Goal: Task Accomplishment & Management: Complete application form

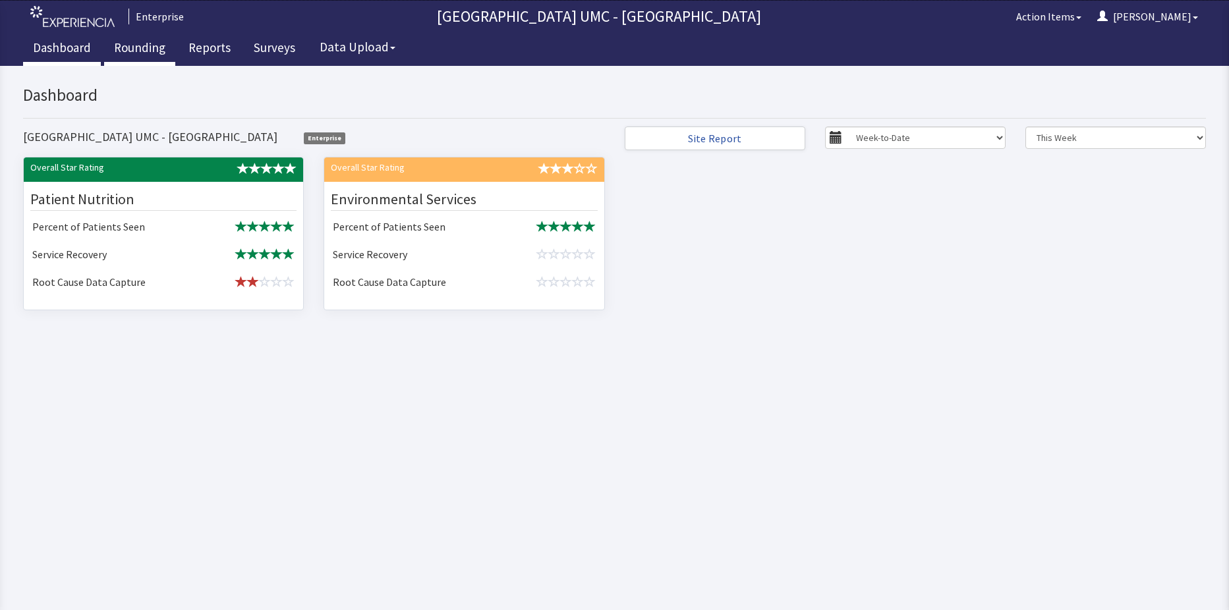
click at [141, 55] on link "Rounding" at bounding box center [139, 49] width 71 height 33
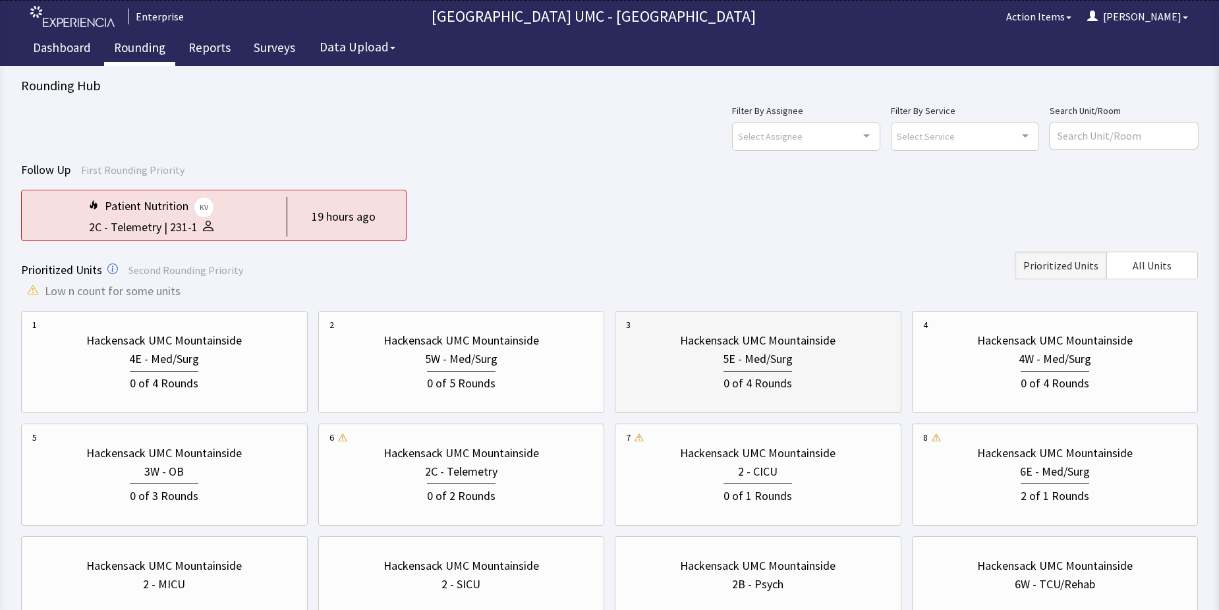
click at [756, 374] on div "0 of 4 Rounds" at bounding box center [757, 382] width 69 height 22
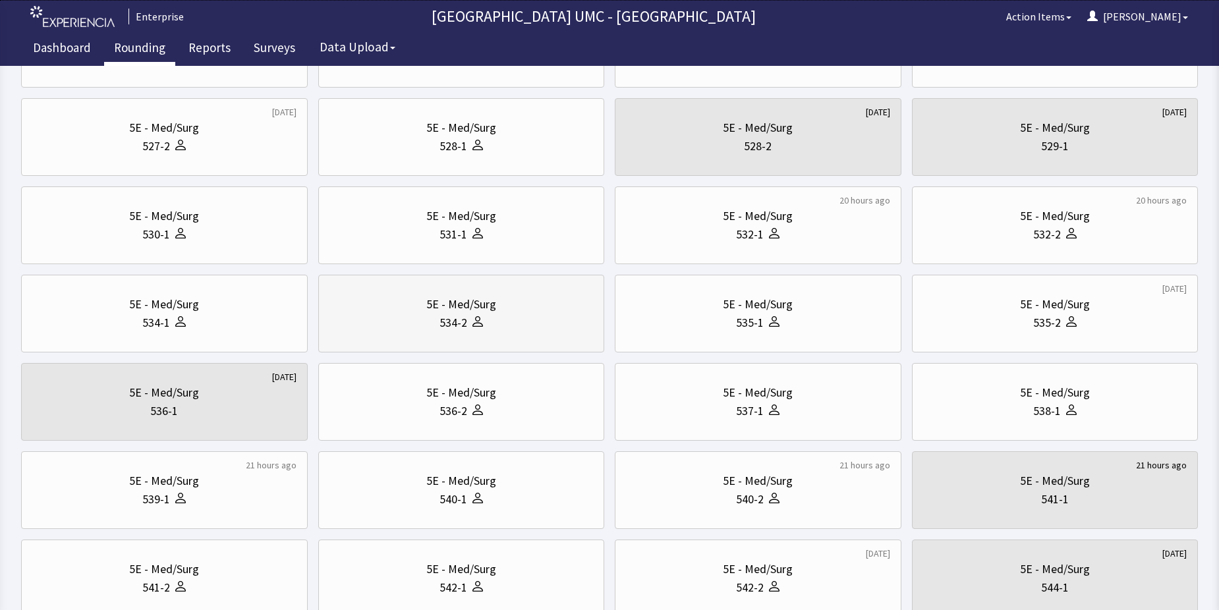
scroll to position [198, 0]
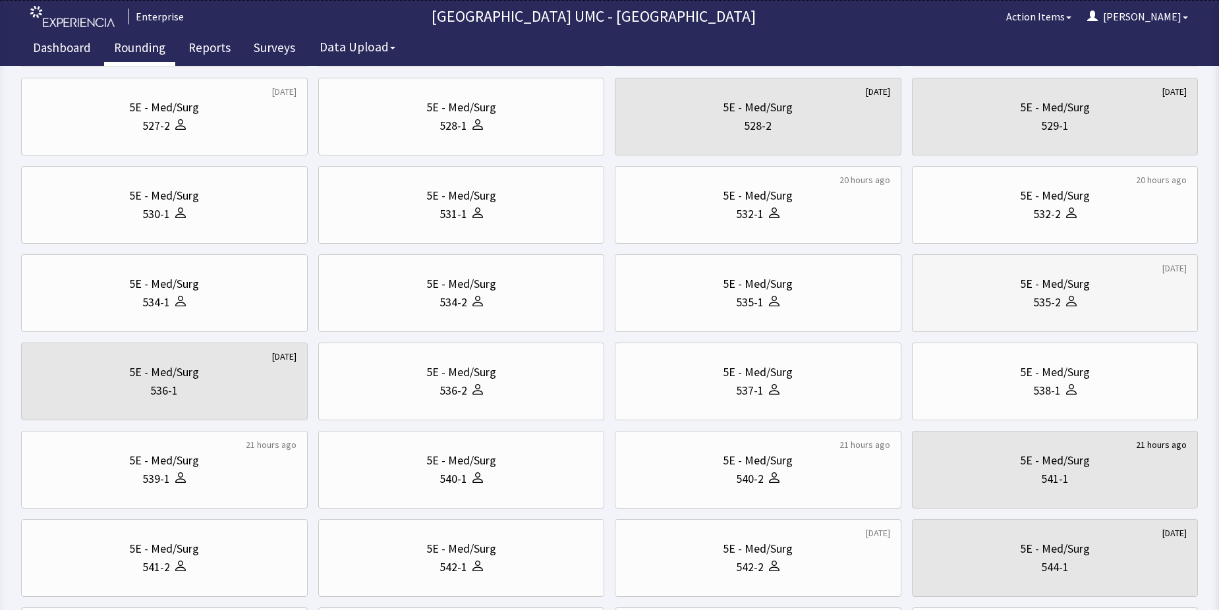
click at [1013, 287] on div "5E - Med/Surg" at bounding box center [1055, 284] width 264 height 18
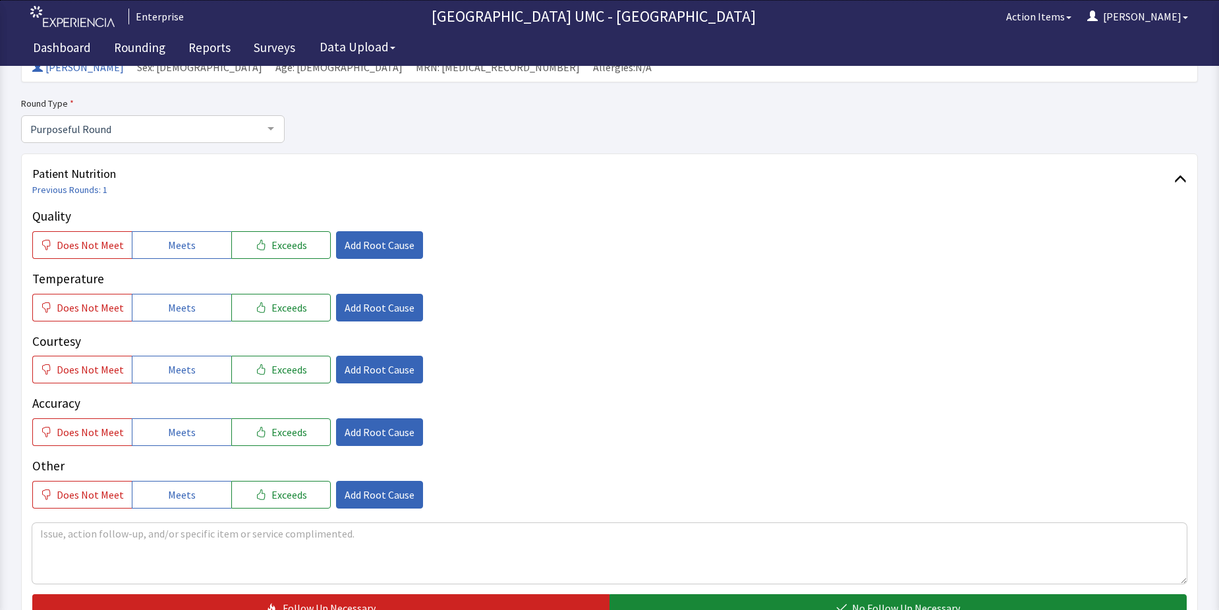
scroll to position [132, 0]
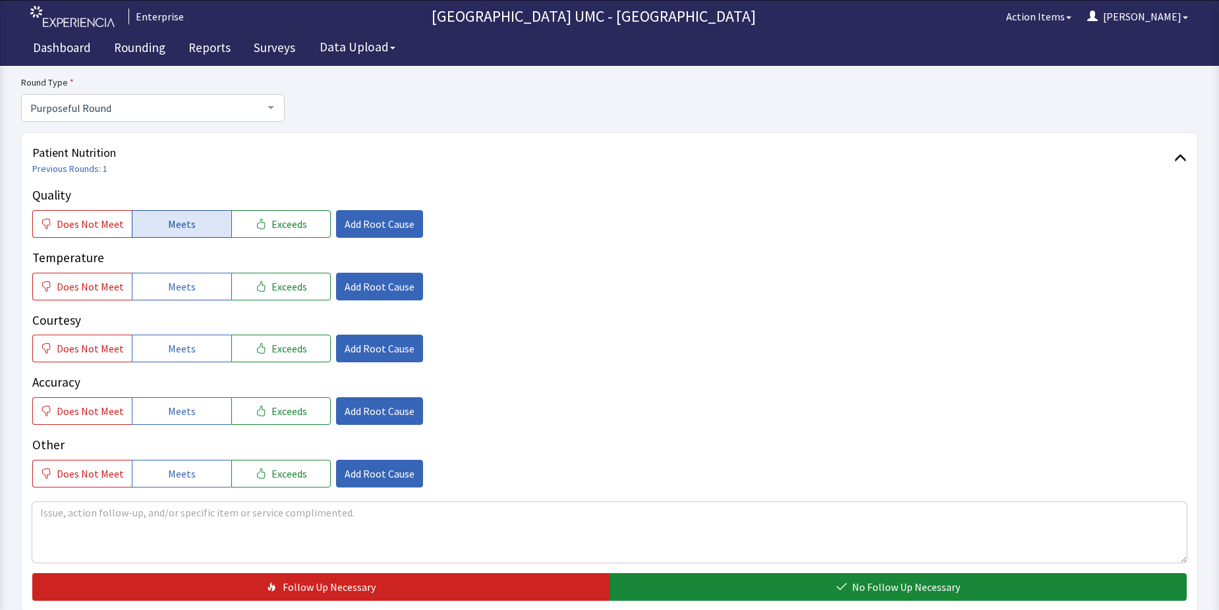
click at [183, 225] on span "Meets" at bounding box center [182, 224] width 28 height 16
click at [168, 290] on span "Meets" at bounding box center [182, 287] width 28 height 16
drag, startPoint x: 167, startPoint y: 340, endPoint x: 176, endPoint y: 405, distance: 65.8
click at [167, 341] on button "Meets" at bounding box center [181, 349] width 99 height 28
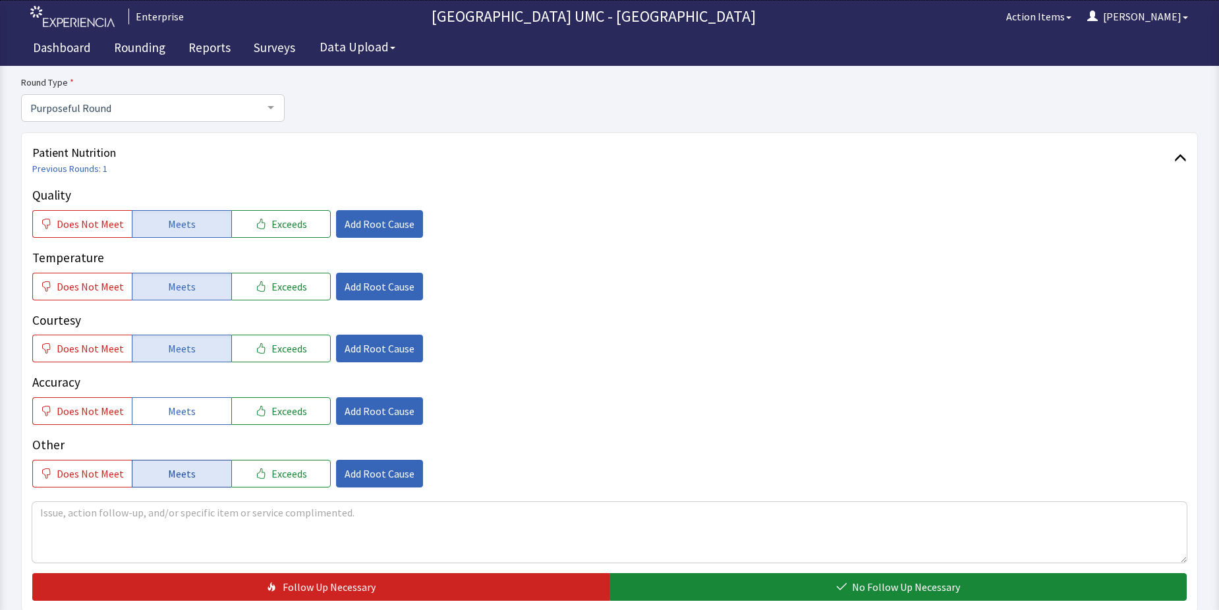
drag, startPoint x: 176, startPoint y: 405, endPoint x: 176, endPoint y: 476, distance: 71.1
click at [176, 406] on span "Meets" at bounding box center [182, 411] width 28 height 16
click at [176, 477] on span "Meets" at bounding box center [182, 474] width 28 height 16
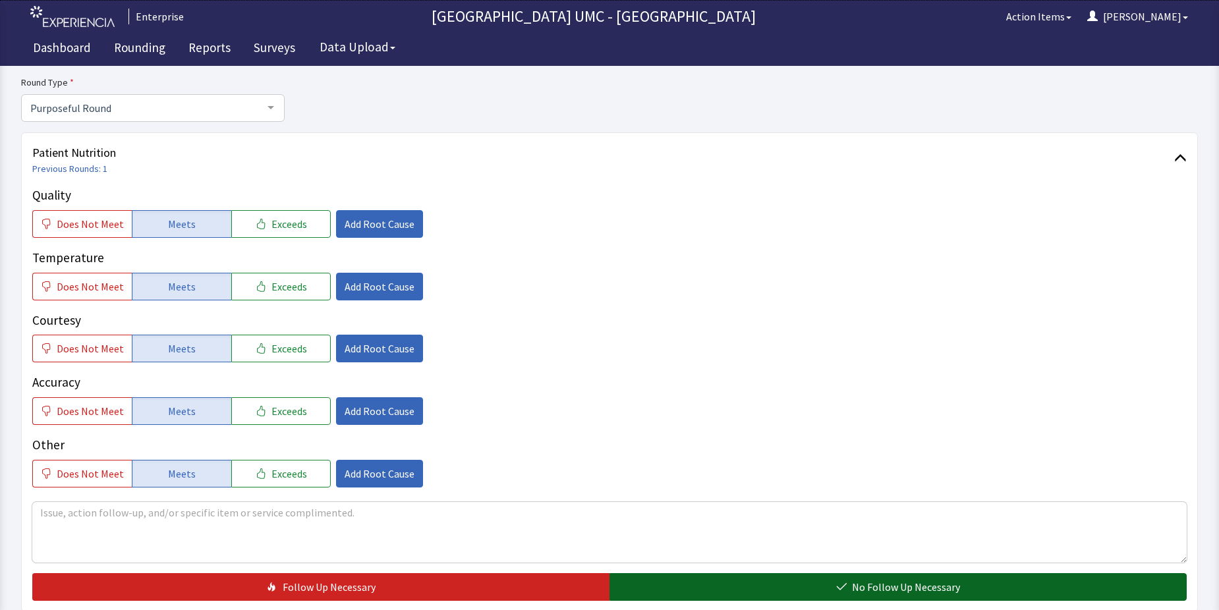
click at [883, 583] on span "No Follow Up Necessary" at bounding box center [906, 587] width 108 height 16
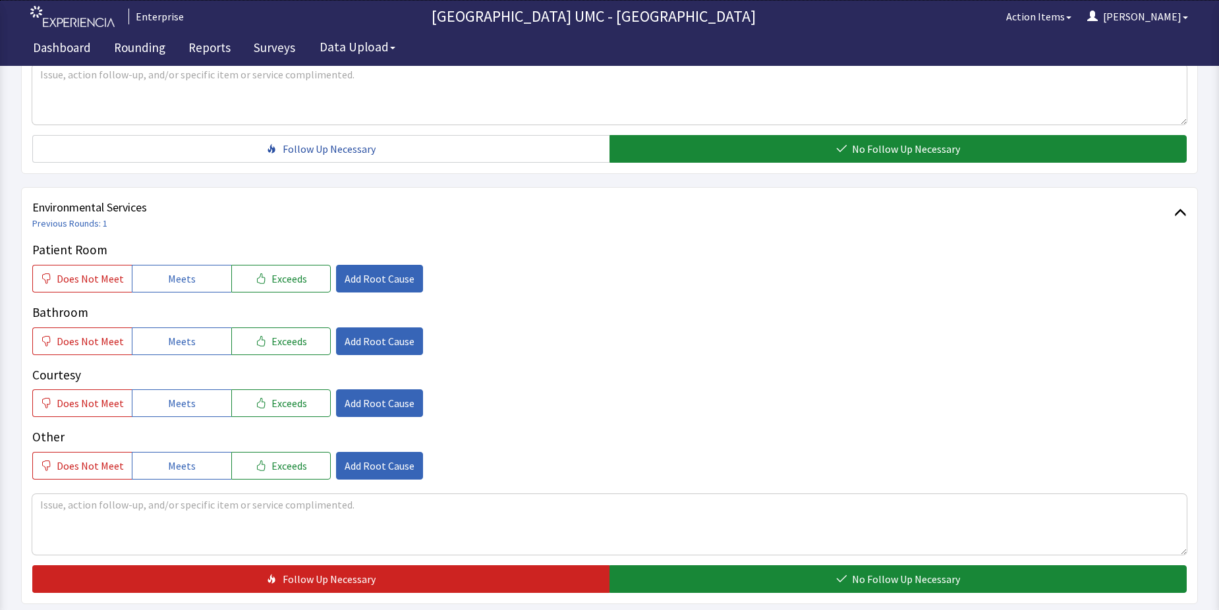
scroll to position [593, 0]
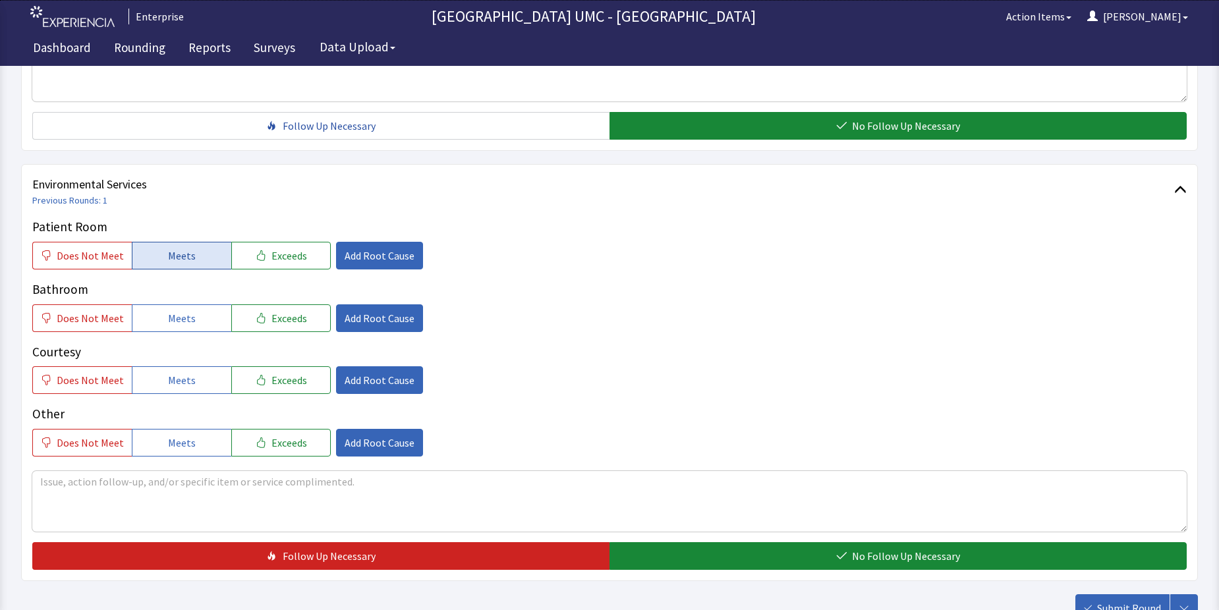
click at [188, 260] on span "Meets" at bounding box center [182, 256] width 28 height 16
click at [186, 319] on span "Meets" at bounding box center [182, 318] width 28 height 16
click at [183, 373] on span "Meets" at bounding box center [182, 380] width 28 height 16
click at [182, 443] on span "Meets" at bounding box center [182, 443] width 28 height 16
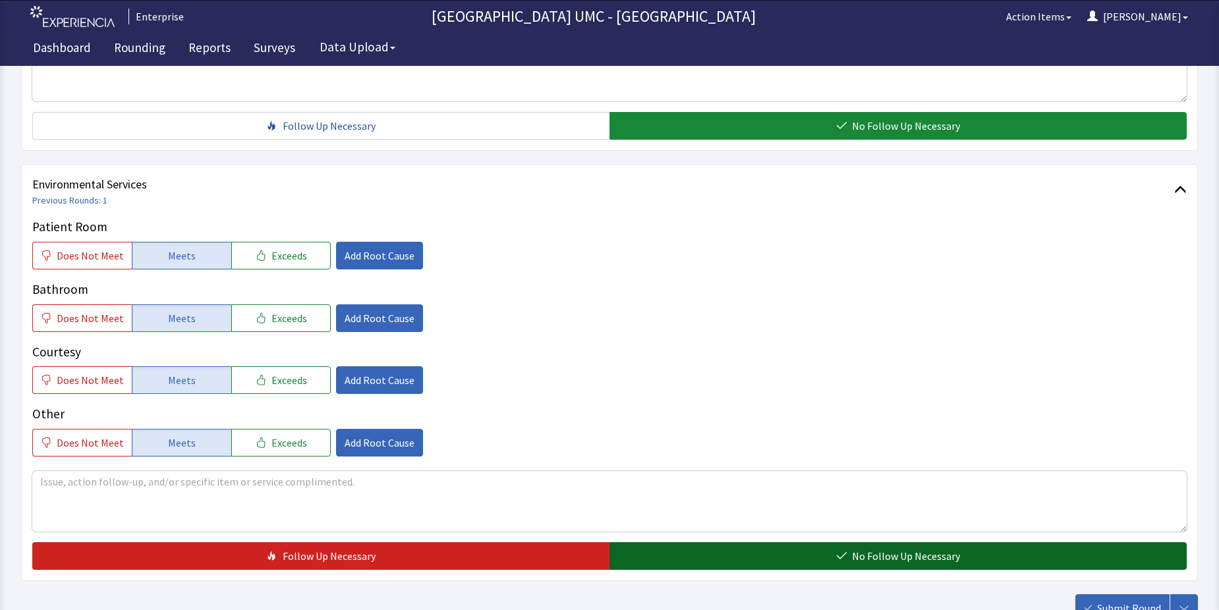
click at [688, 556] on button "No Follow Up Necessary" at bounding box center [897, 556] width 577 height 28
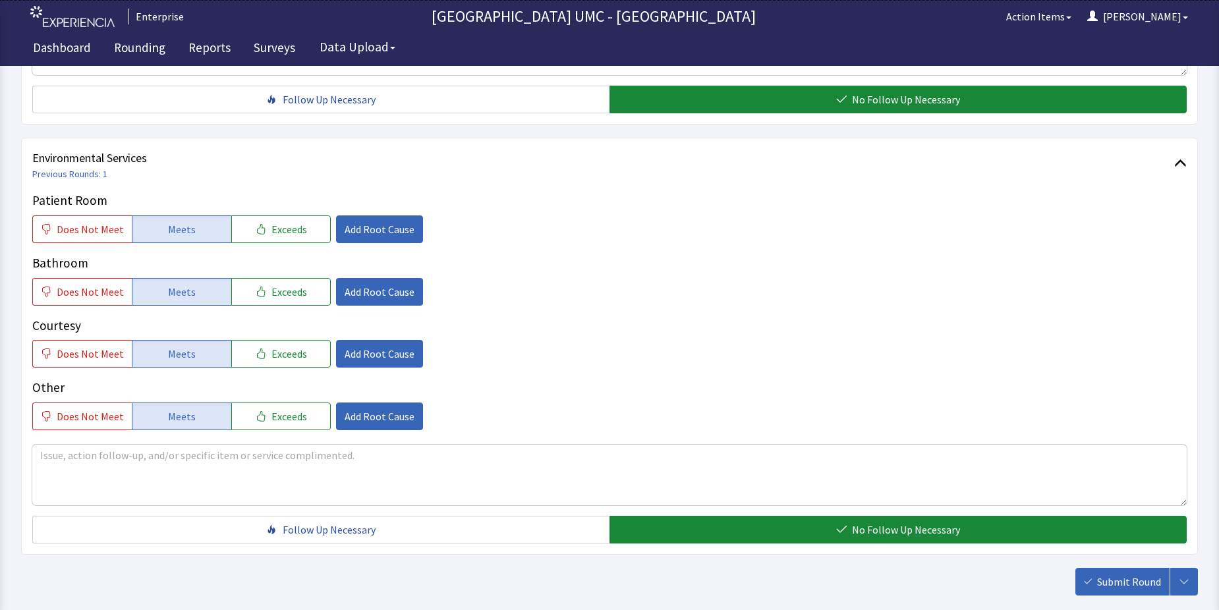
scroll to position [692, 0]
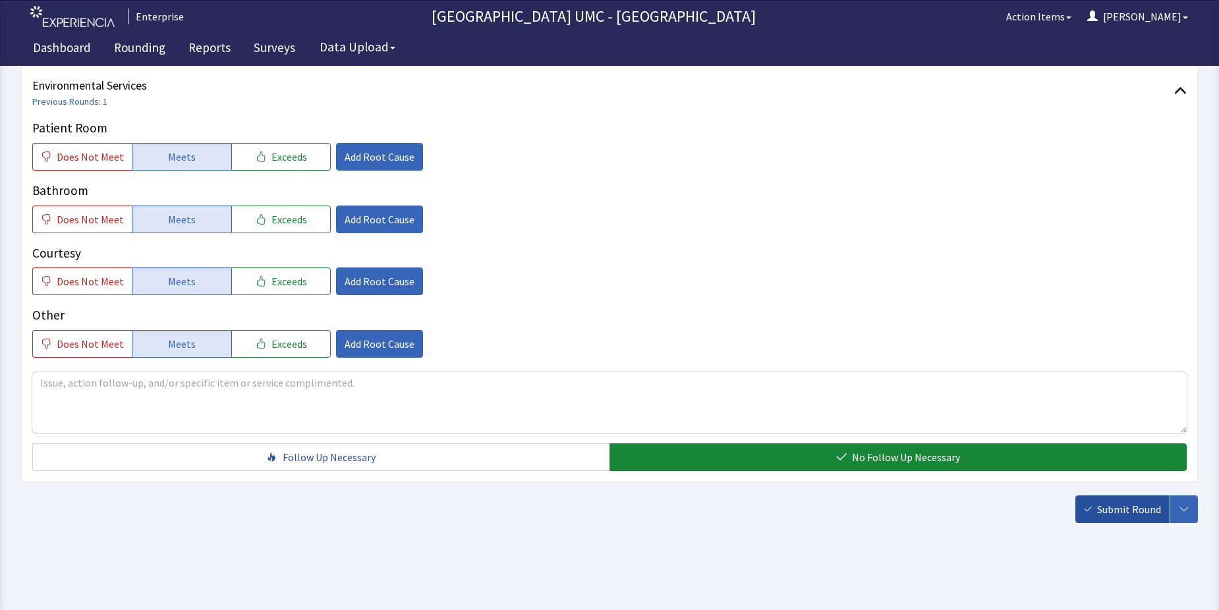
click at [1096, 505] on button "Submit Round" at bounding box center [1122, 509] width 94 height 28
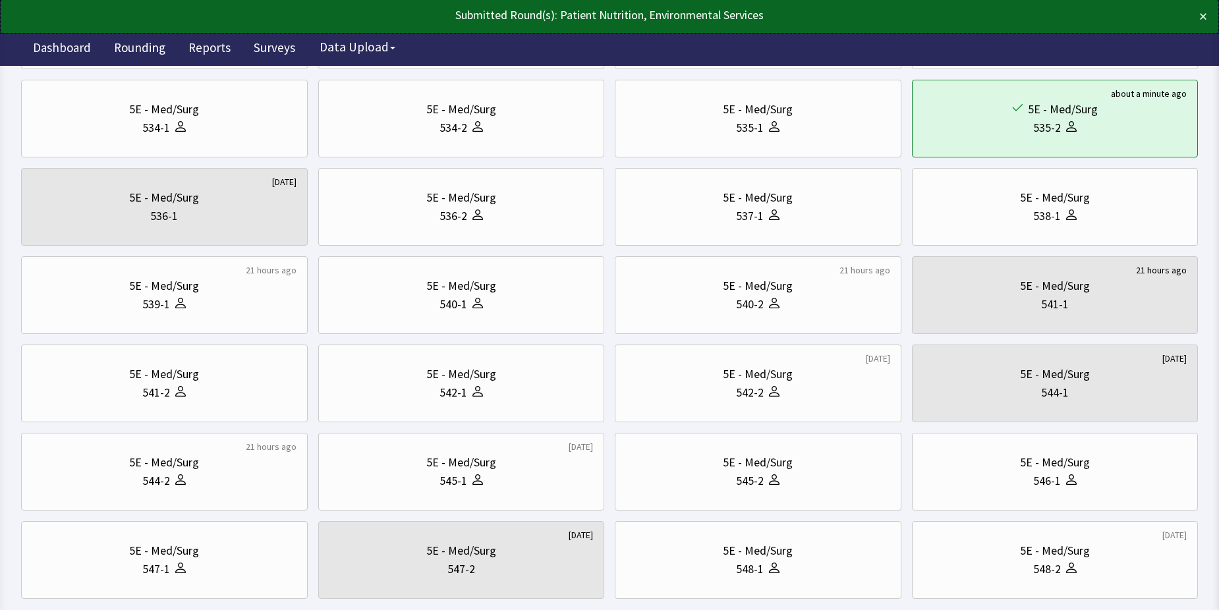
scroll to position [395, 0]
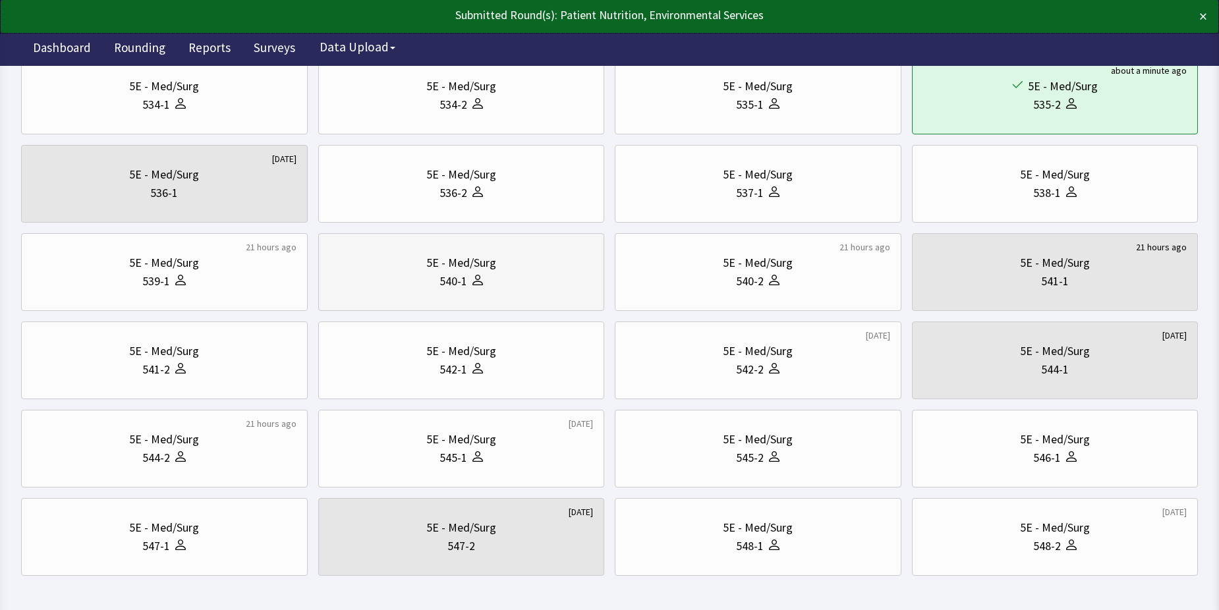
click at [455, 275] on div "540-1" at bounding box center [453, 281] width 28 height 18
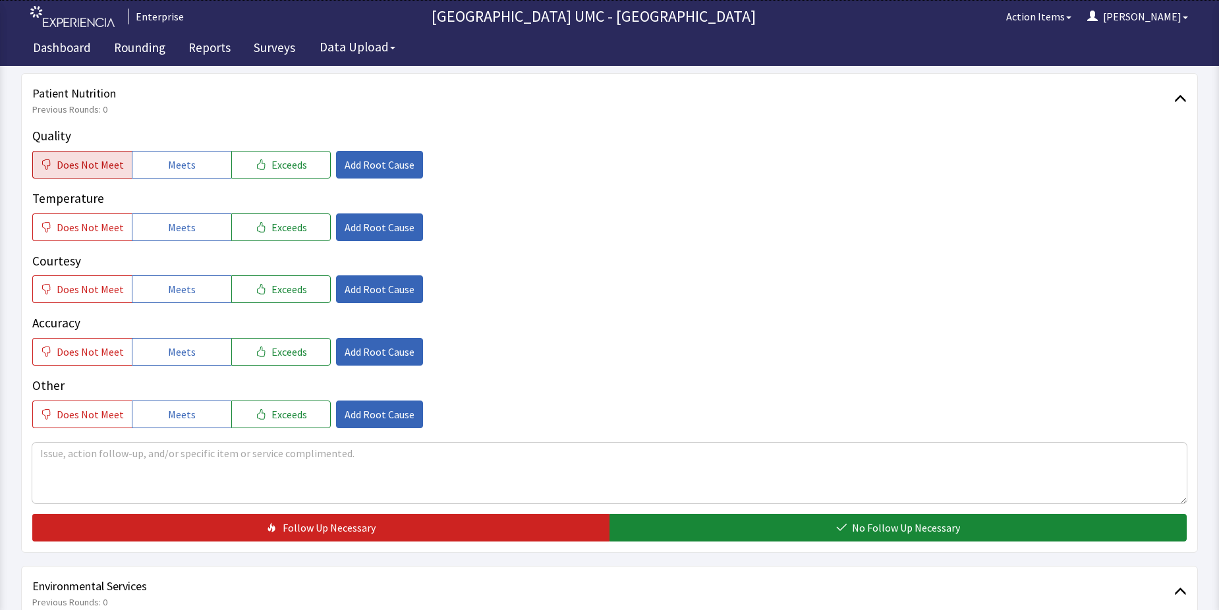
scroll to position [198, 0]
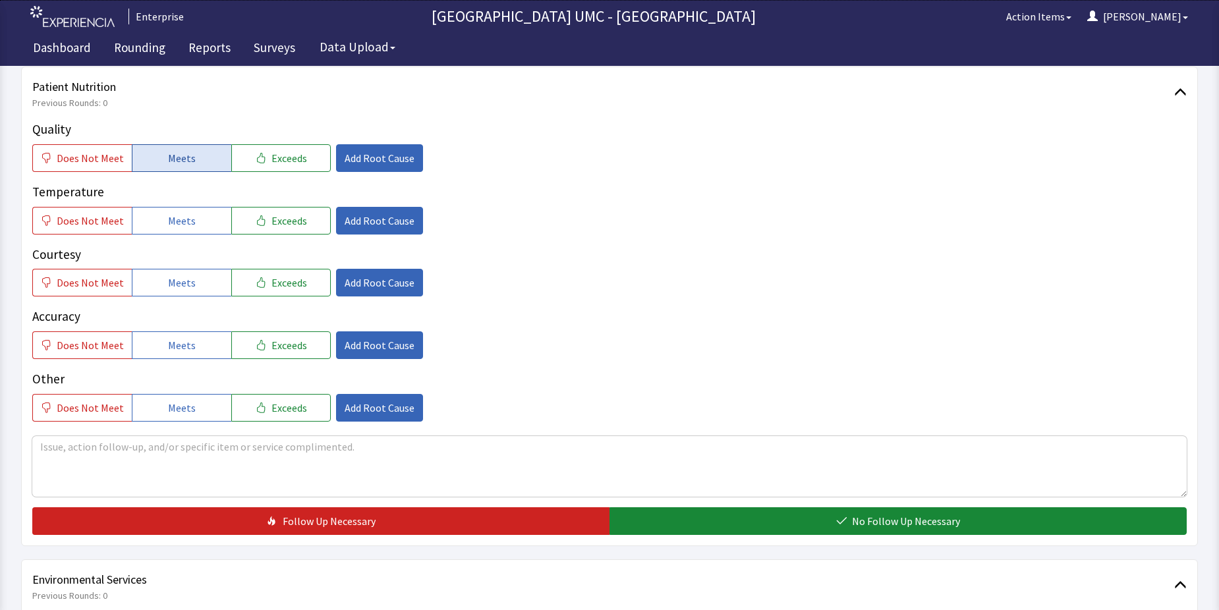
click at [171, 165] on span "Meets" at bounding box center [182, 158] width 28 height 16
click at [172, 219] on span "Meets" at bounding box center [182, 221] width 28 height 16
click at [169, 283] on span "Meets" at bounding box center [182, 283] width 28 height 16
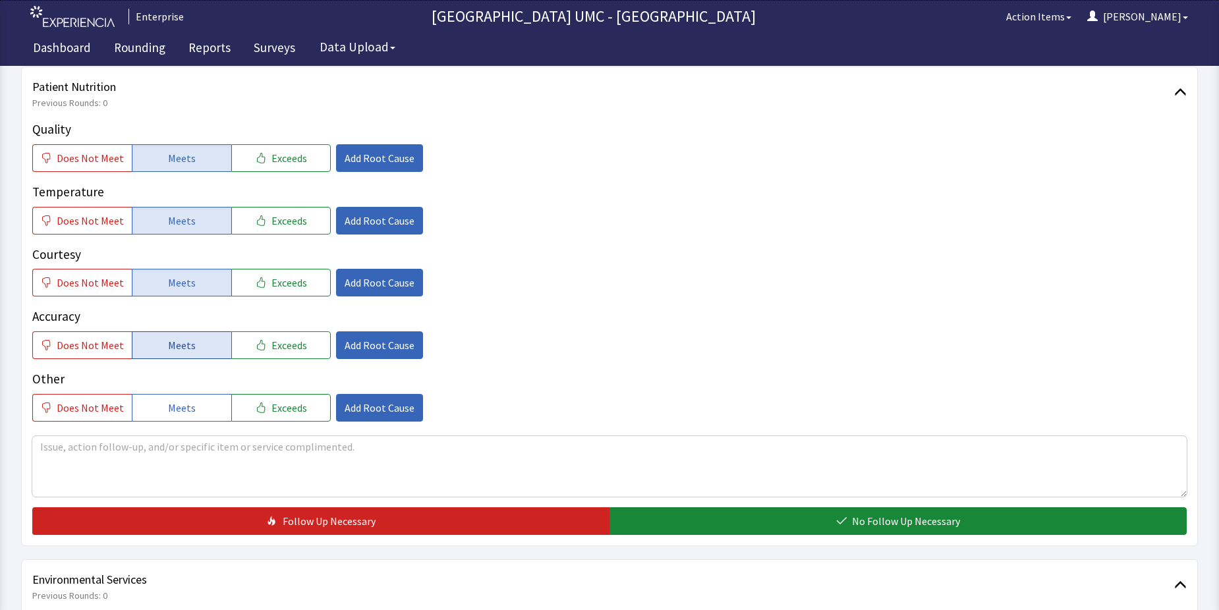
click at [168, 343] on span "Meets" at bounding box center [182, 345] width 28 height 16
click at [182, 408] on span "Meets" at bounding box center [182, 408] width 28 height 16
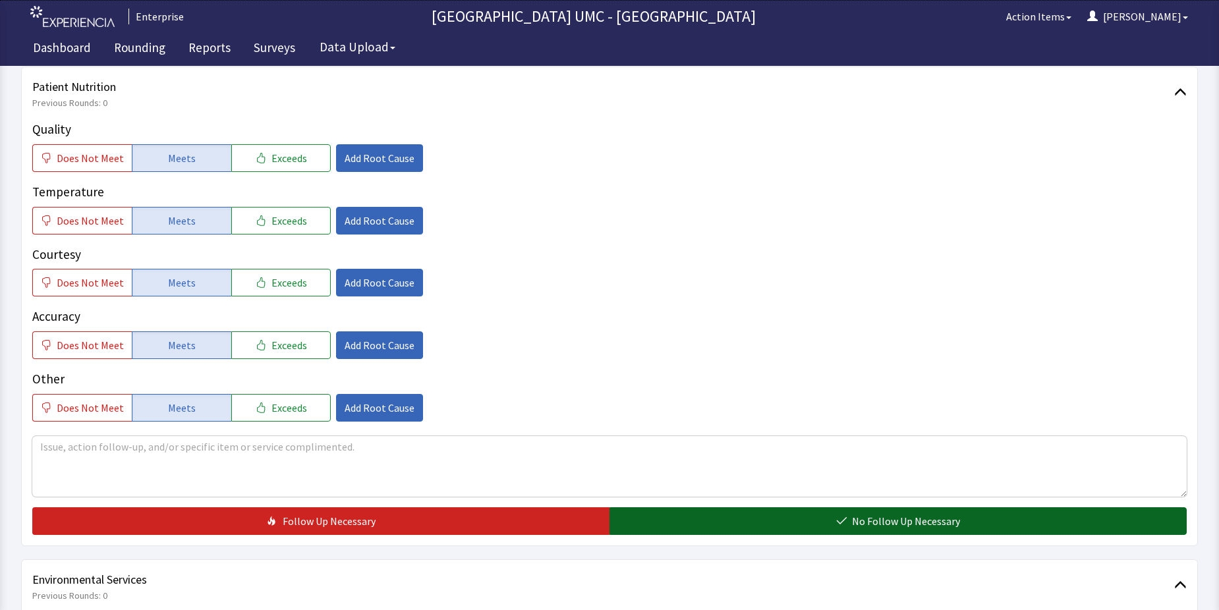
click at [875, 519] on span "No Follow Up Necessary" at bounding box center [906, 521] width 108 height 16
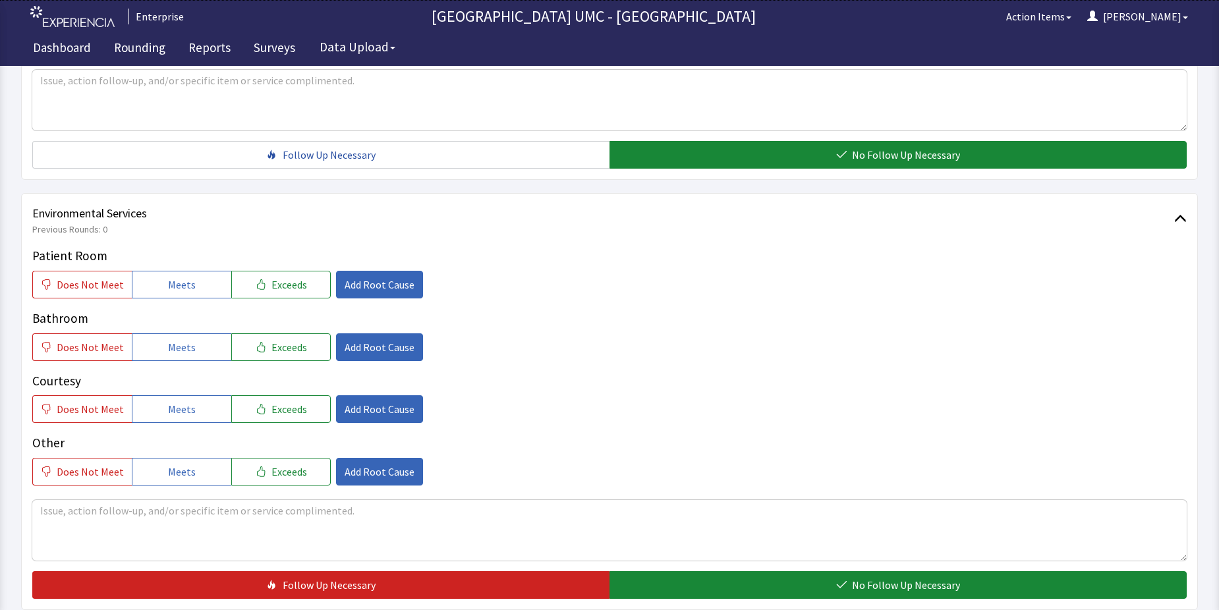
scroll to position [593, 0]
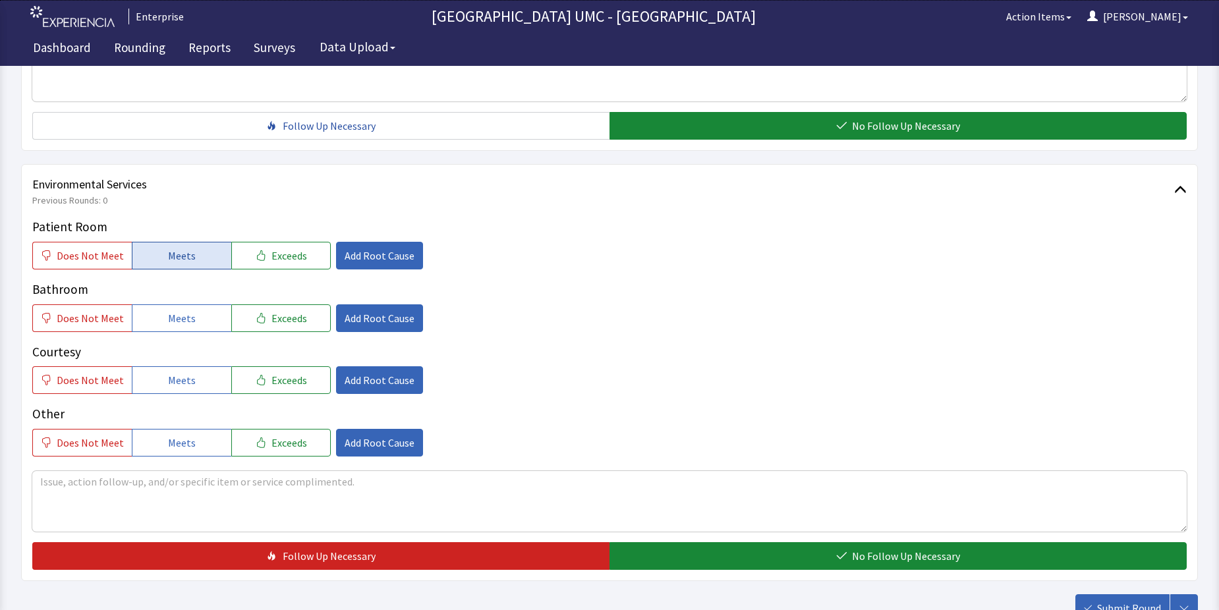
click at [204, 253] on button "Meets" at bounding box center [181, 256] width 99 height 28
click at [209, 323] on button "Meets" at bounding box center [181, 318] width 99 height 28
click at [191, 378] on button "Meets" at bounding box center [181, 380] width 99 height 28
click at [179, 433] on button "Meets" at bounding box center [181, 443] width 99 height 28
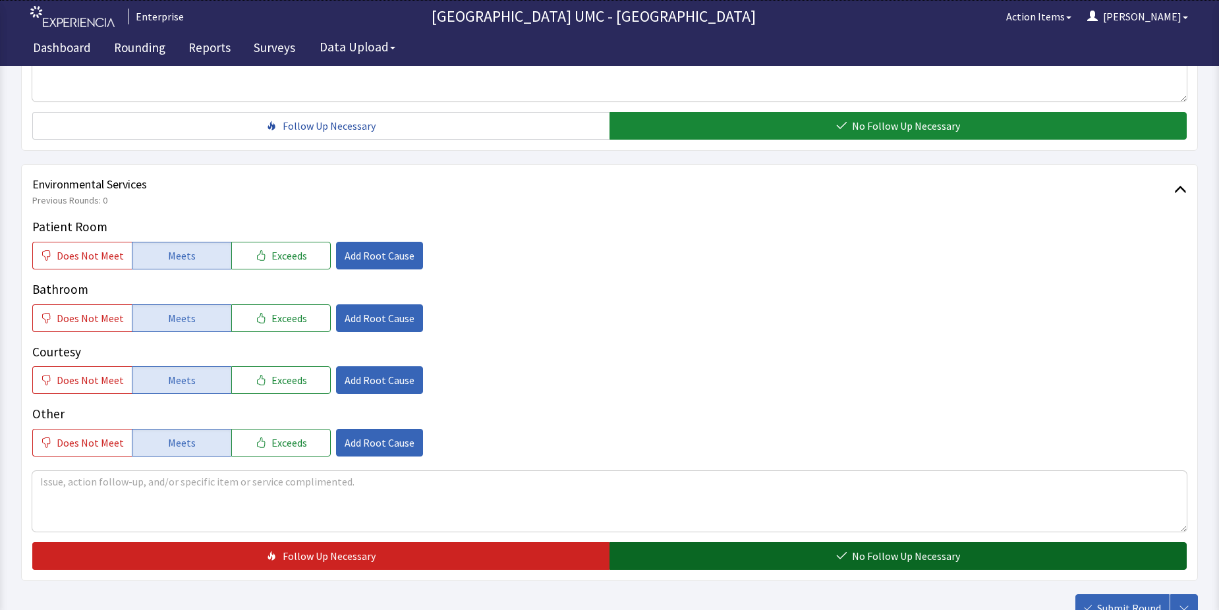
click at [825, 557] on button "No Follow Up Necessary" at bounding box center [897, 556] width 577 height 28
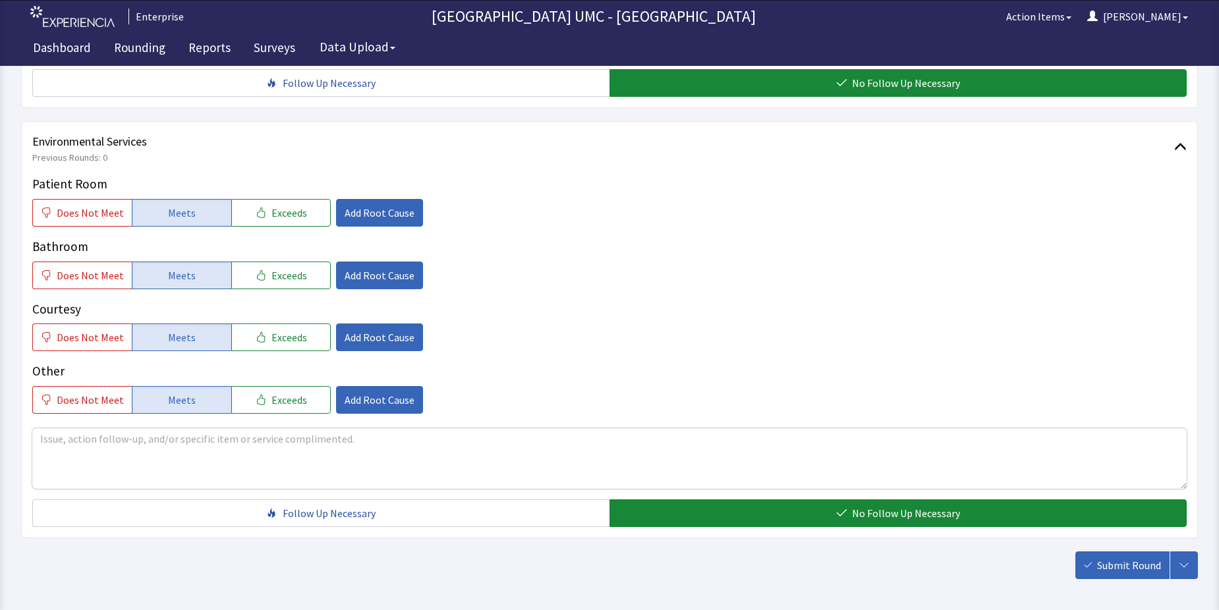
scroll to position [659, 0]
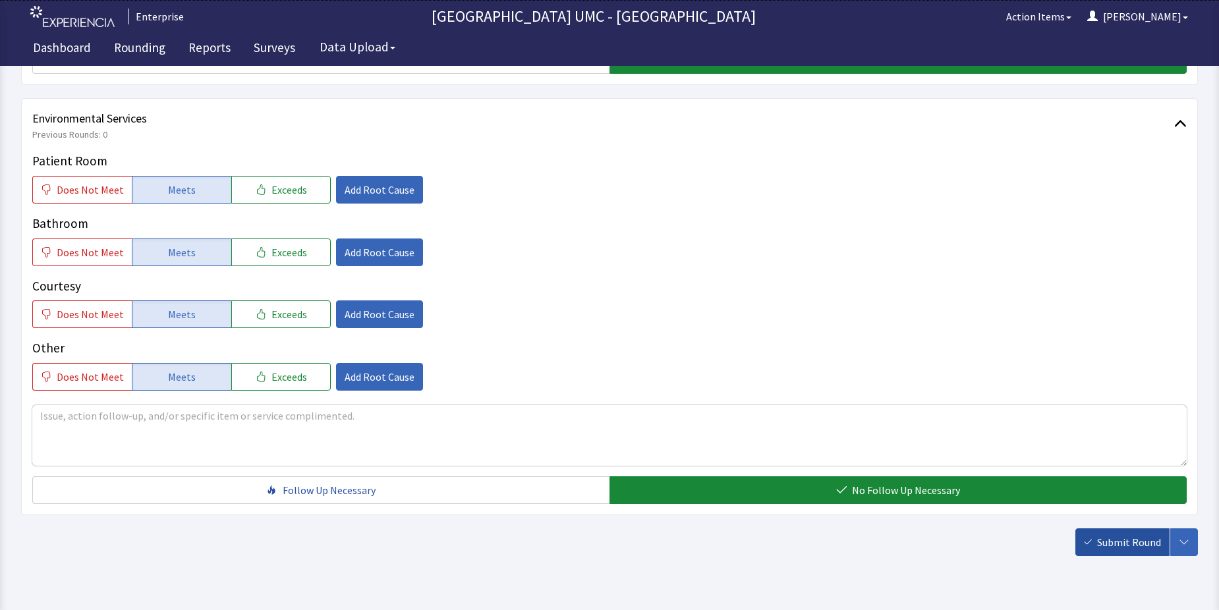
click at [1136, 549] on span "Submit Round" at bounding box center [1129, 542] width 64 height 16
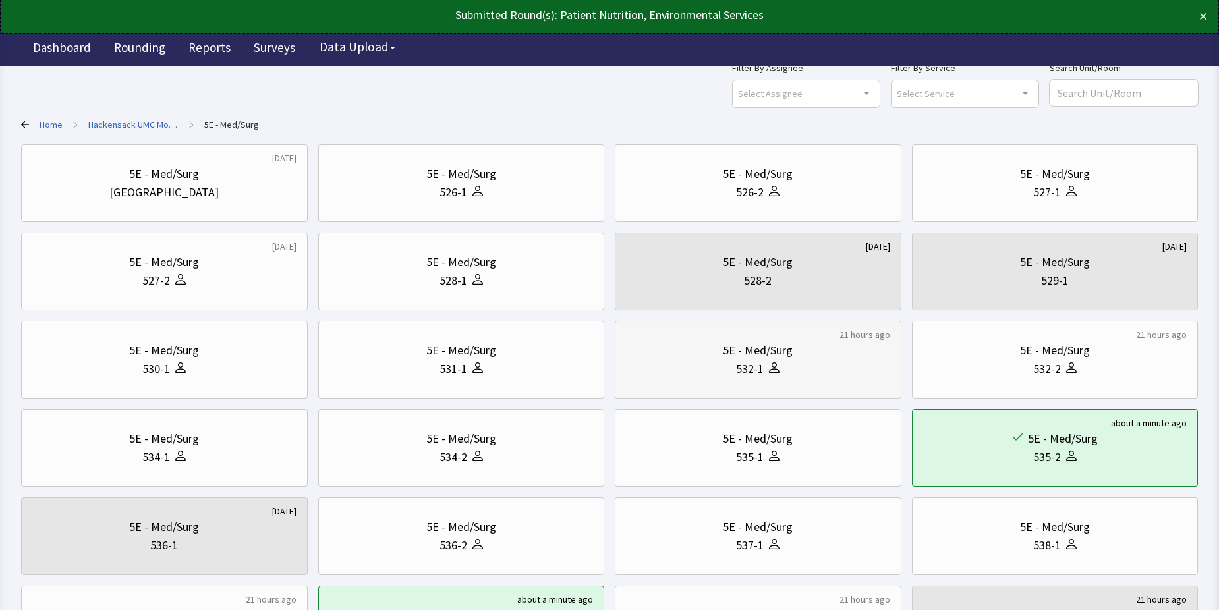
scroll to position [66, 0]
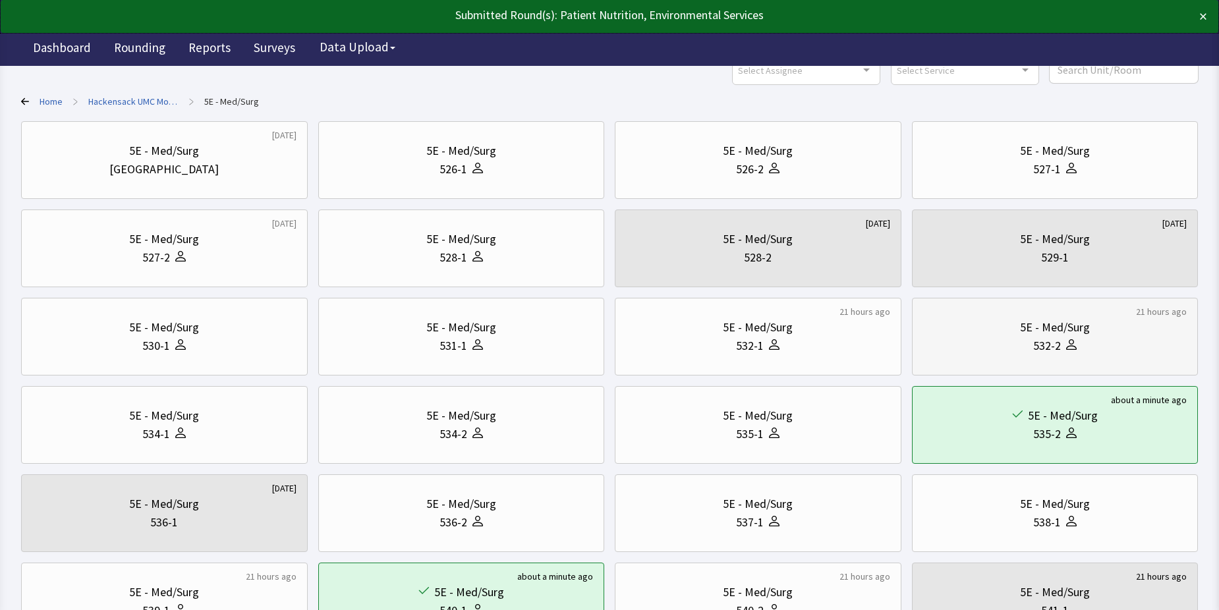
click at [1031, 334] on div "5E - Med/Surg" at bounding box center [1055, 327] width 70 height 18
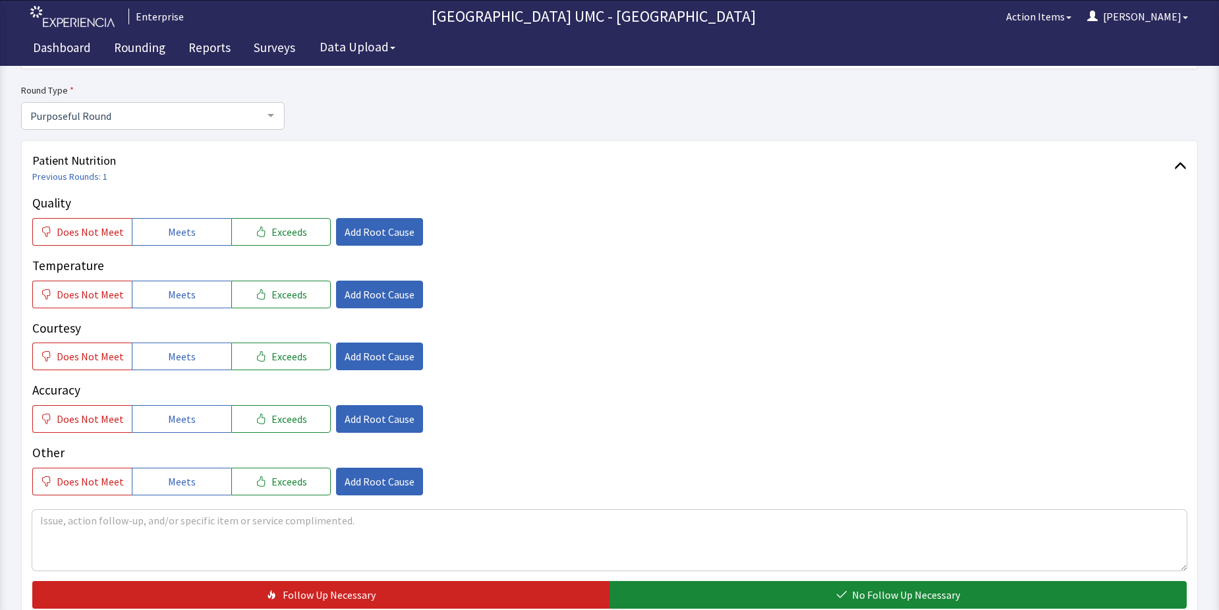
scroll to position [132, 0]
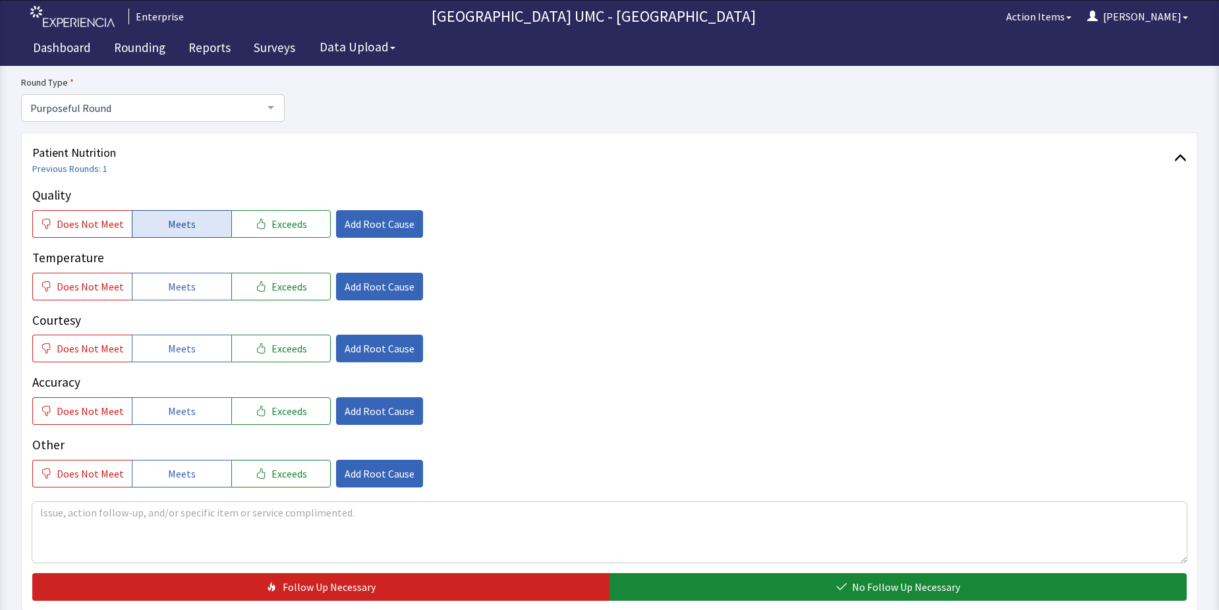
click at [177, 223] on span "Meets" at bounding box center [182, 224] width 28 height 16
click at [178, 286] on span "Meets" at bounding box center [182, 287] width 28 height 16
click at [189, 361] on button "Meets" at bounding box center [181, 349] width 99 height 28
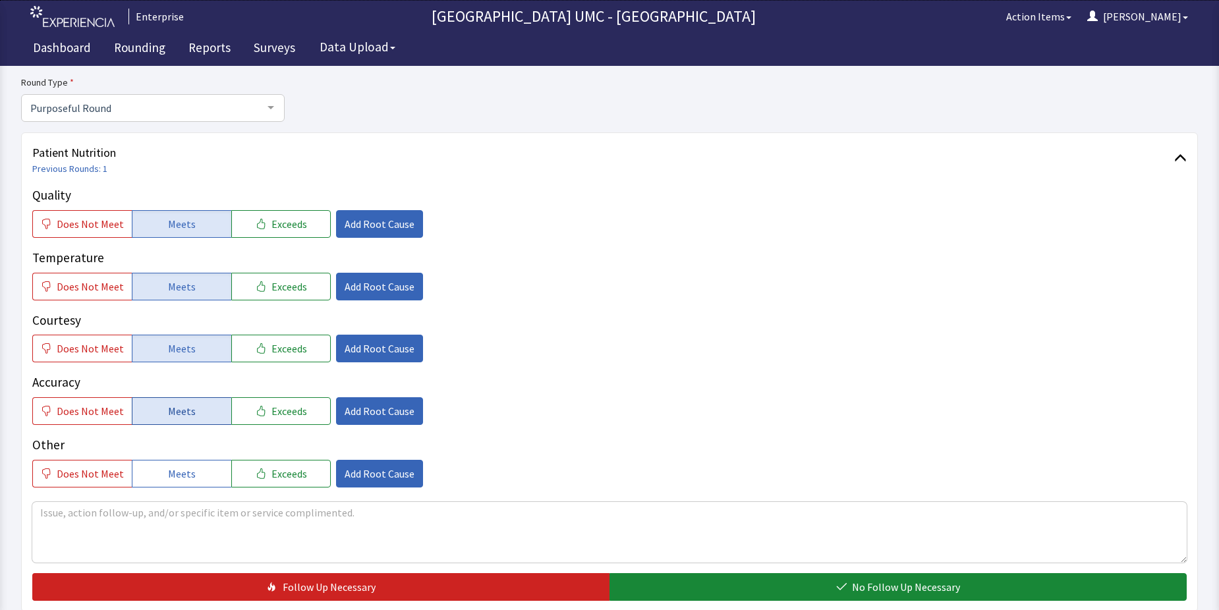
click at [184, 409] on span "Meets" at bounding box center [182, 411] width 28 height 16
click at [185, 482] on button "Meets" at bounding box center [181, 474] width 99 height 28
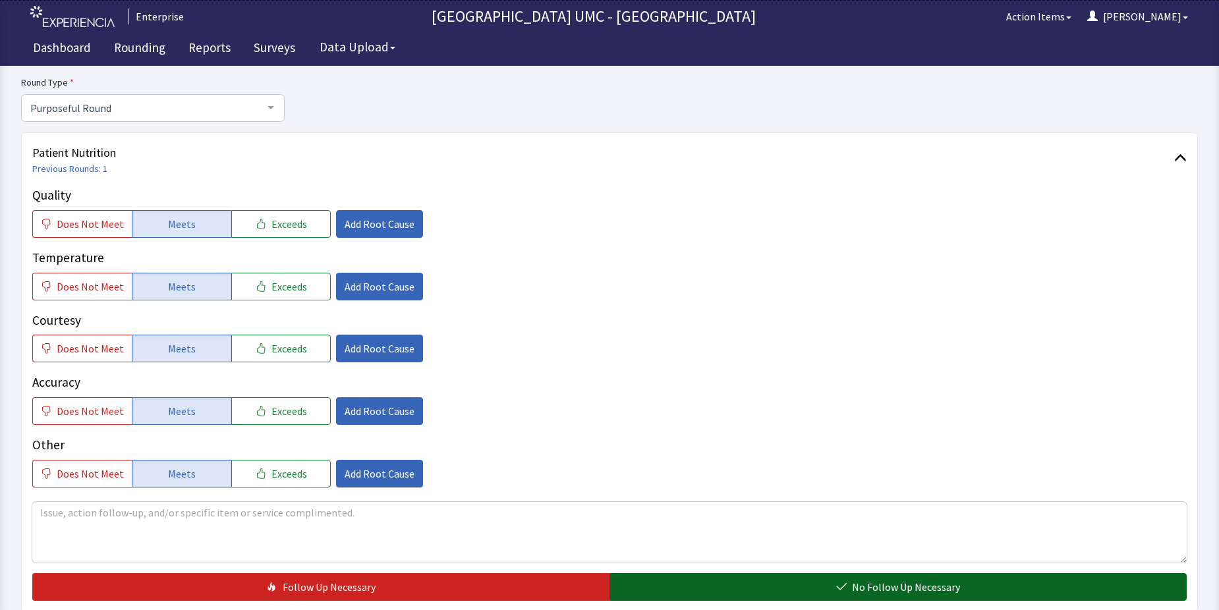
click at [771, 581] on button "No Follow Up Necessary" at bounding box center [897, 587] width 577 height 28
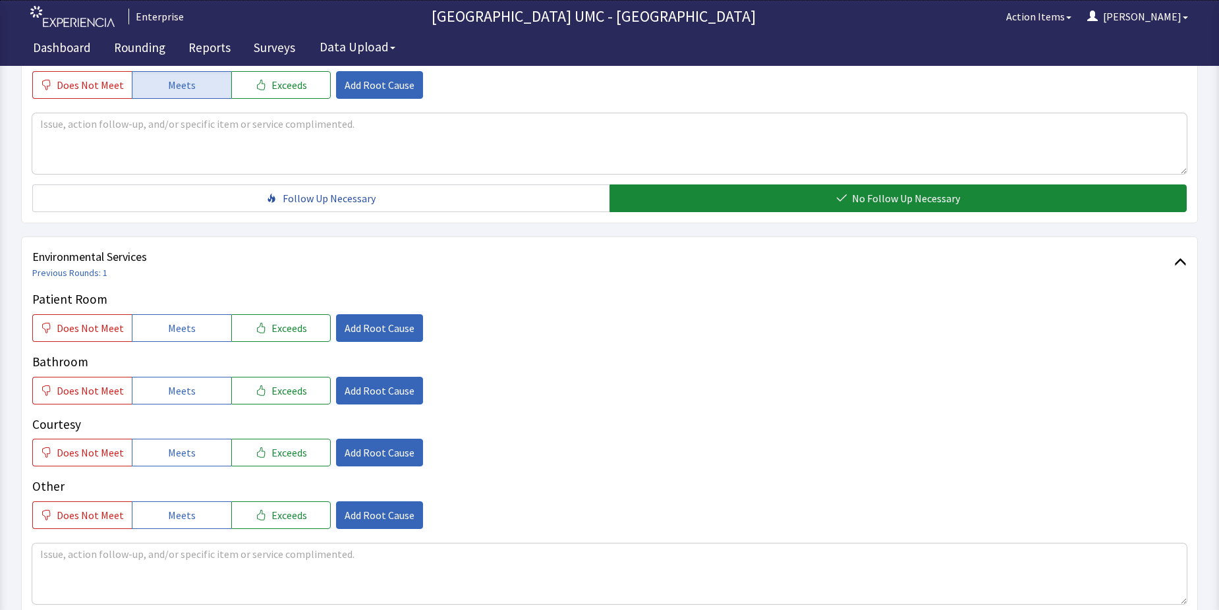
scroll to position [527, 0]
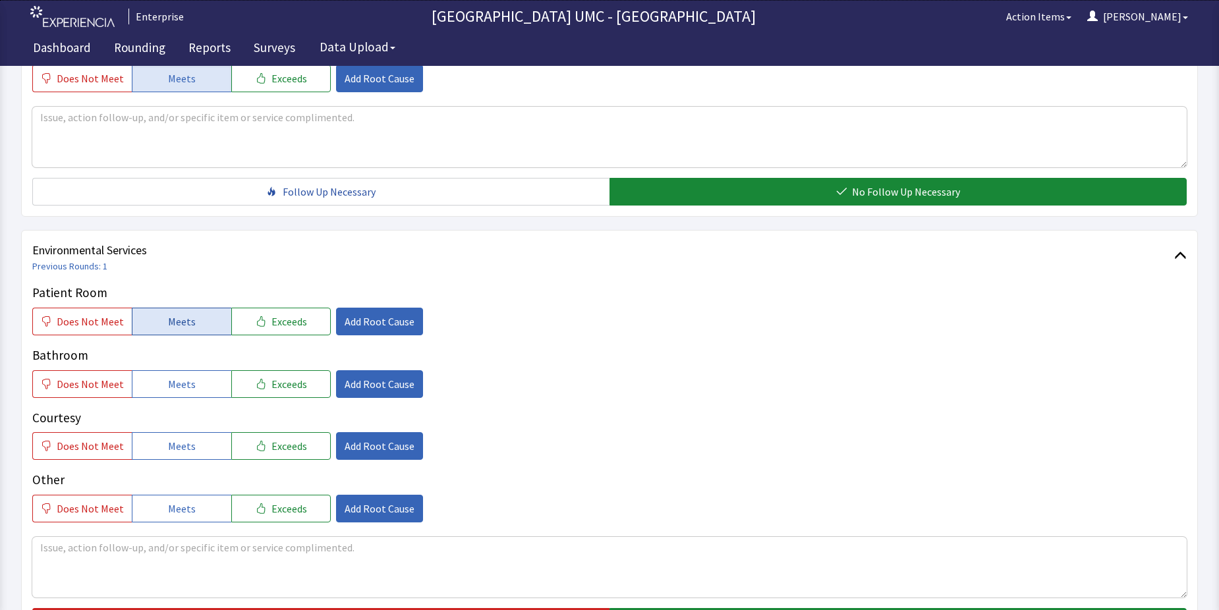
click at [172, 323] on span "Meets" at bounding box center [182, 322] width 28 height 16
click at [174, 383] on span "Meets" at bounding box center [182, 384] width 28 height 16
click at [176, 439] on span "Meets" at bounding box center [182, 446] width 28 height 16
click at [183, 517] on button "Meets" at bounding box center [181, 509] width 99 height 28
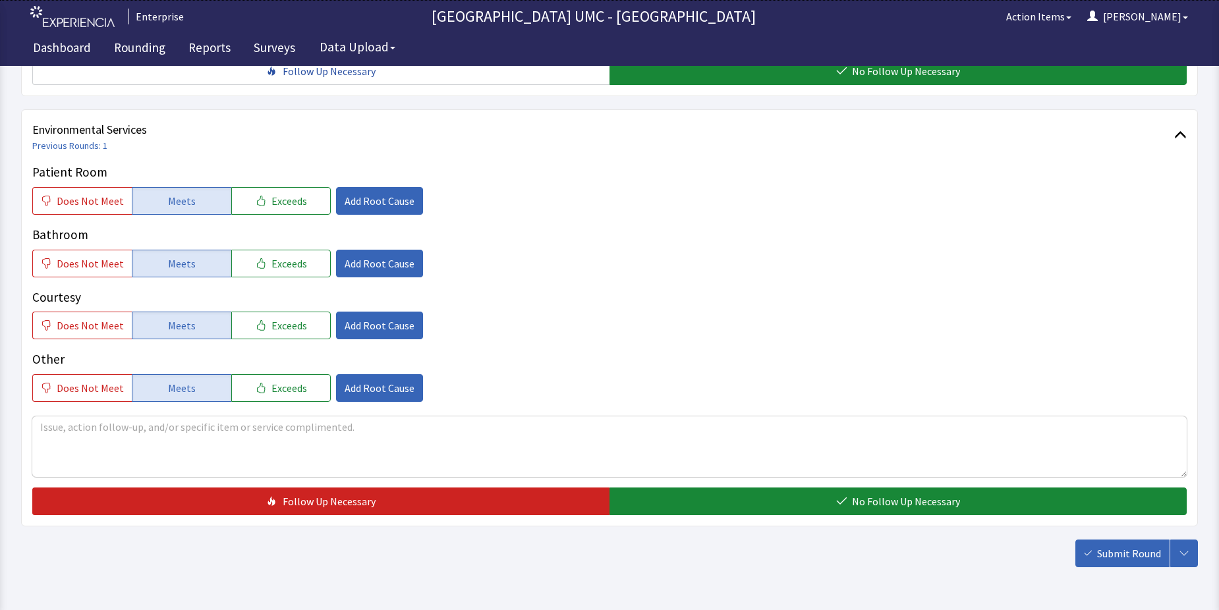
scroll to position [659, 0]
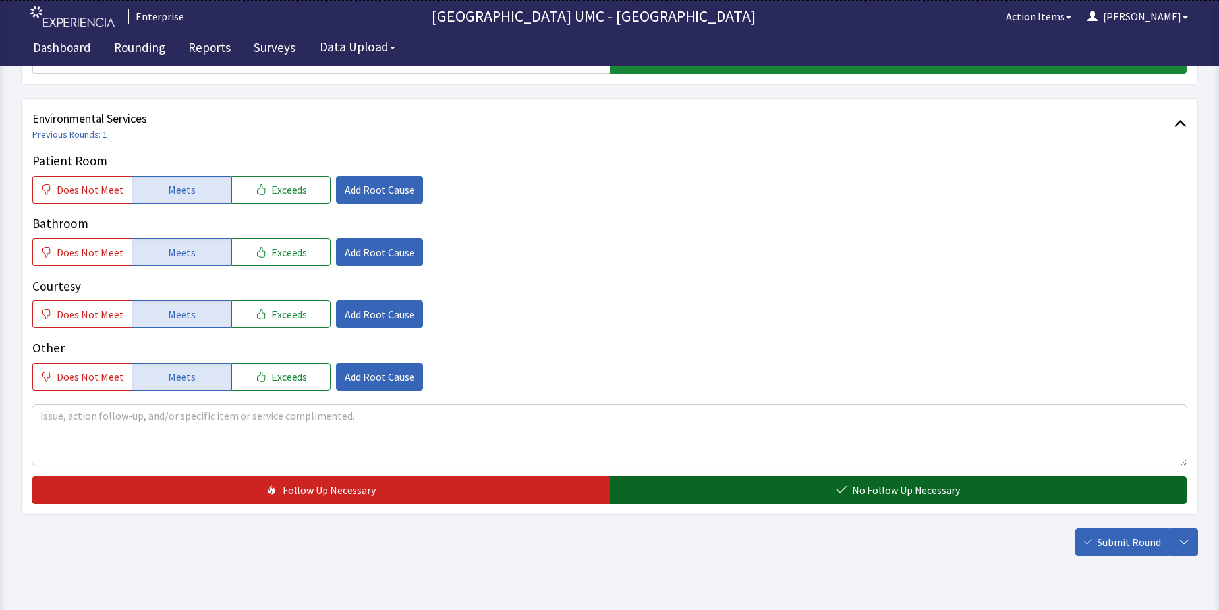
click at [904, 493] on span "No Follow Up Necessary" at bounding box center [906, 490] width 108 height 16
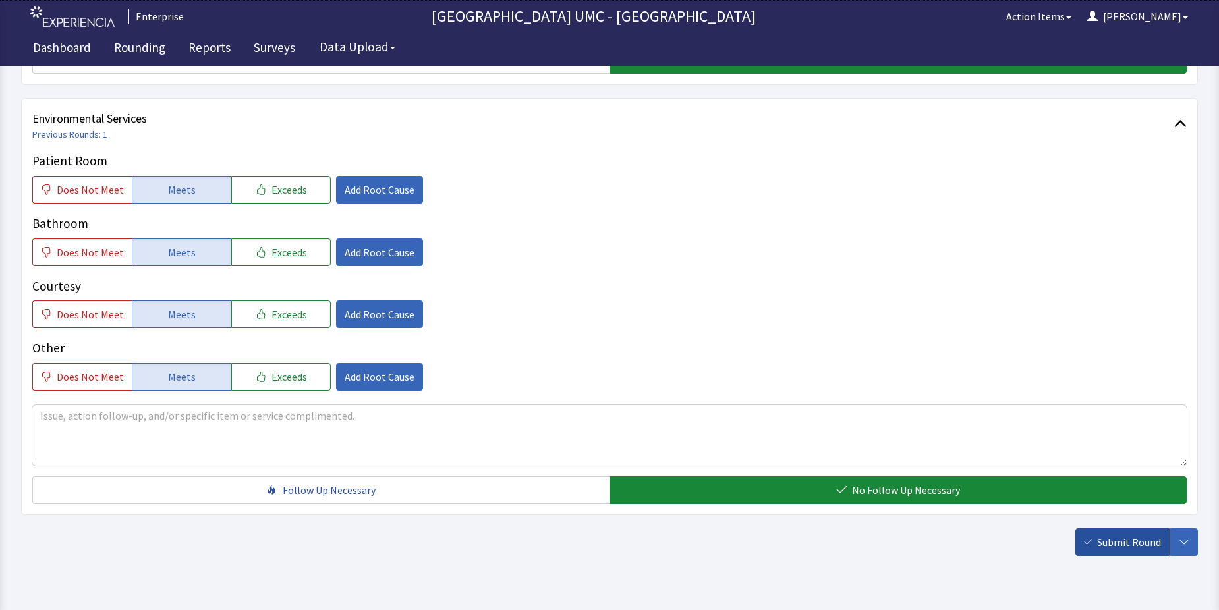
click at [1103, 538] on span "Submit Round" at bounding box center [1129, 542] width 64 height 16
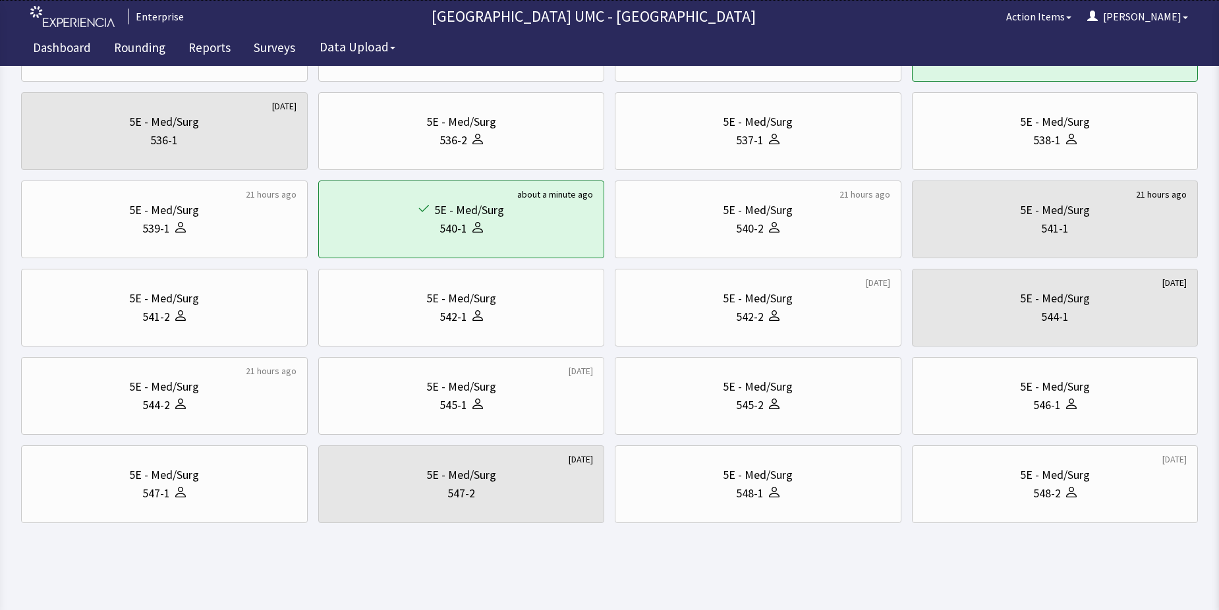
scroll to position [382, 0]
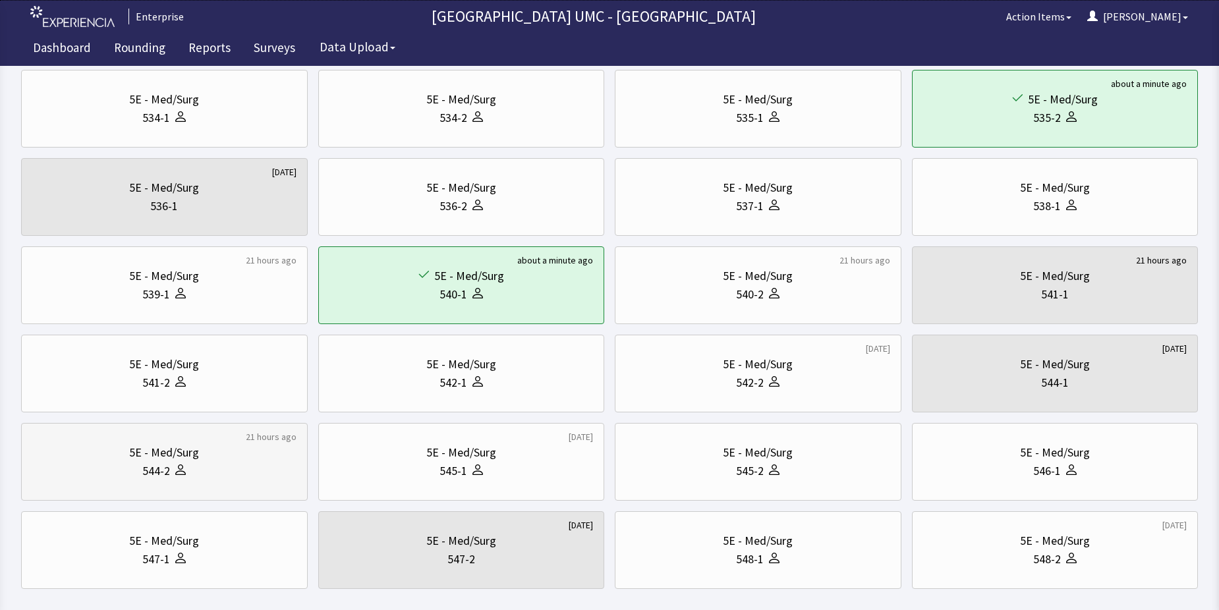
click at [223, 460] on div "5E - Med/Surg" at bounding box center [164, 452] width 264 height 18
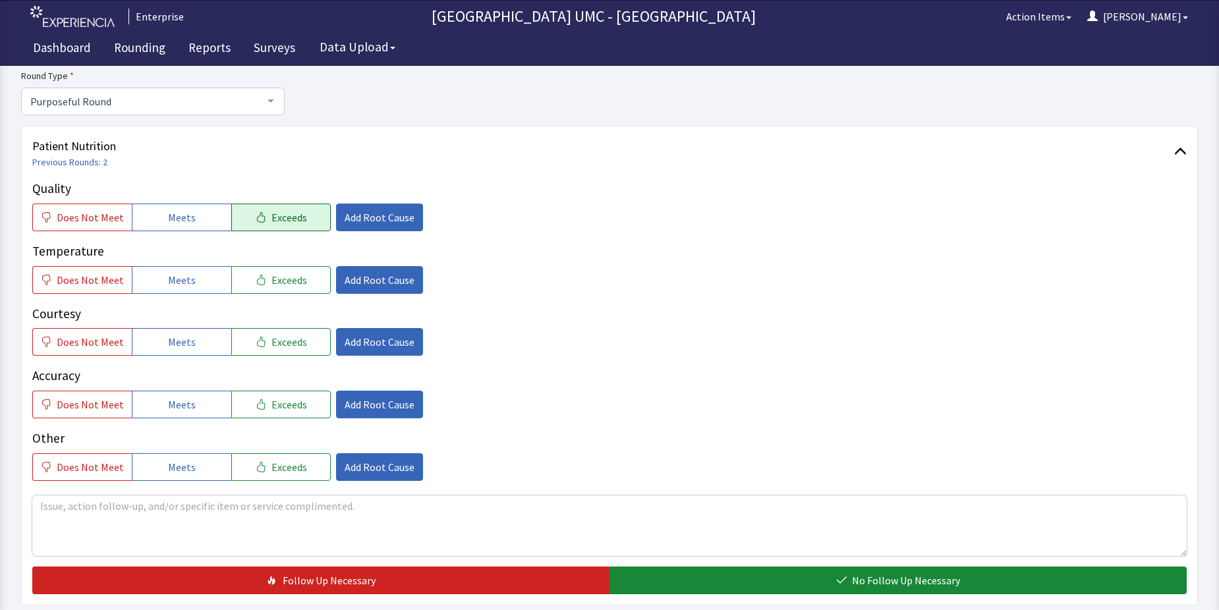
scroll to position [198, 0]
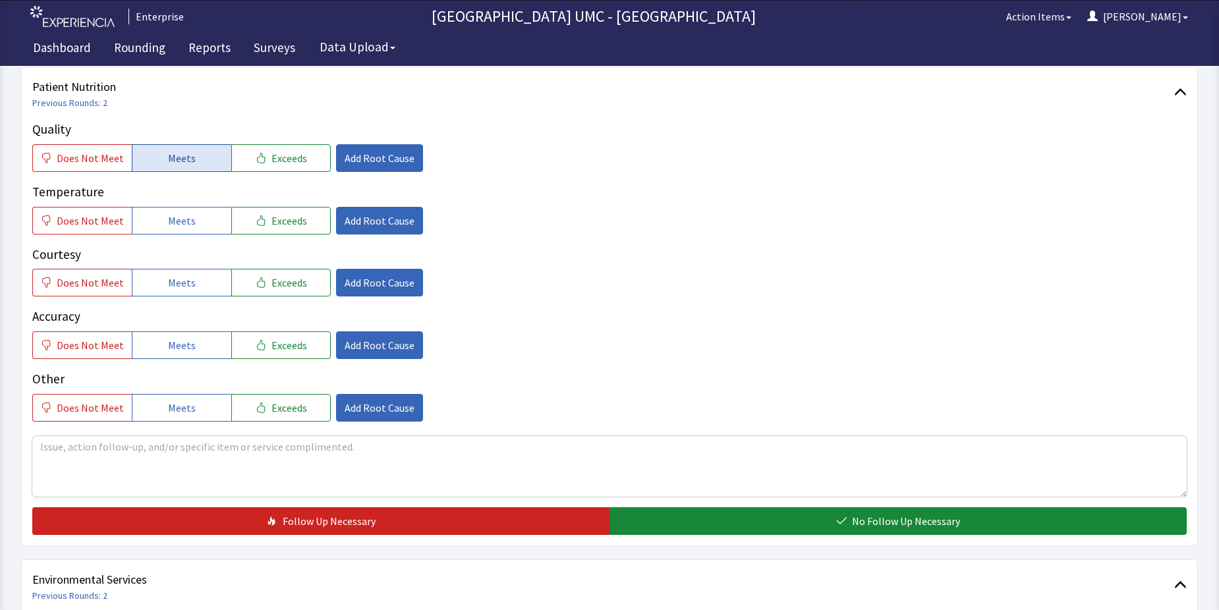
click at [198, 165] on button "Meets" at bounding box center [181, 158] width 99 height 28
click at [184, 229] on button "Meets" at bounding box center [181, 221] width 99 height 28
click at [173, 285] on span "Meets" at bounding box center [182, 283] width 28 height 16
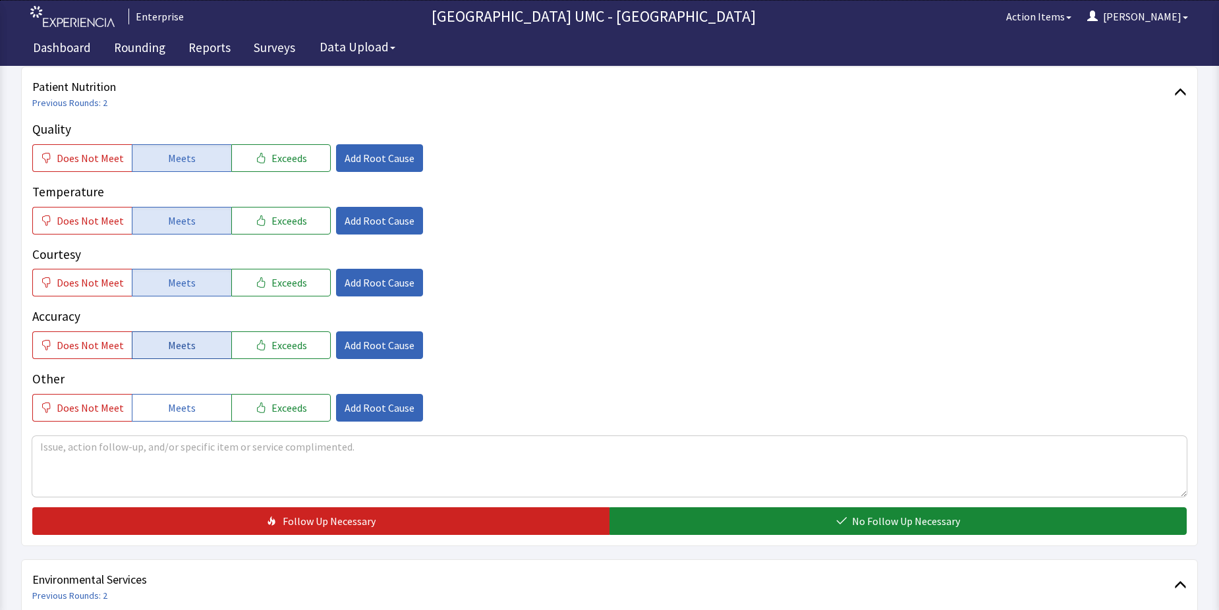
click at [169, 345] on span "Meets" at bounding box center [182, 345] width 28 height 16
click at [182, 405] on span "Meets" at bounding box center [182, 408] width 28 height 16
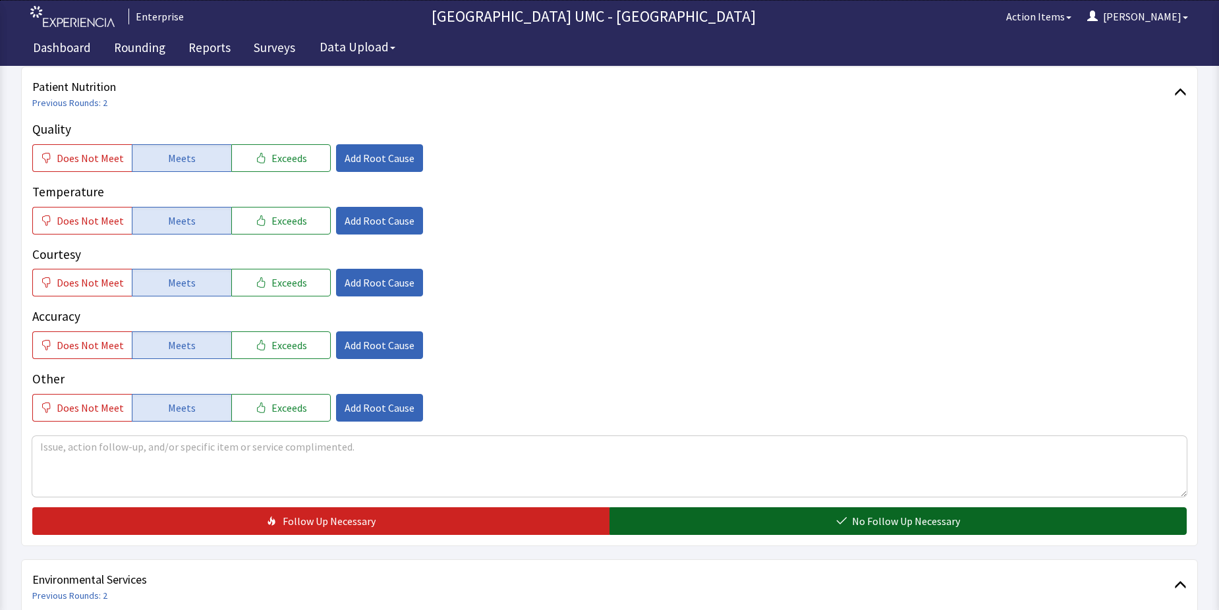
click at [839, 527] on button "No Follow Up Necessary" at bounding box center [897, 521] width 577 height 28
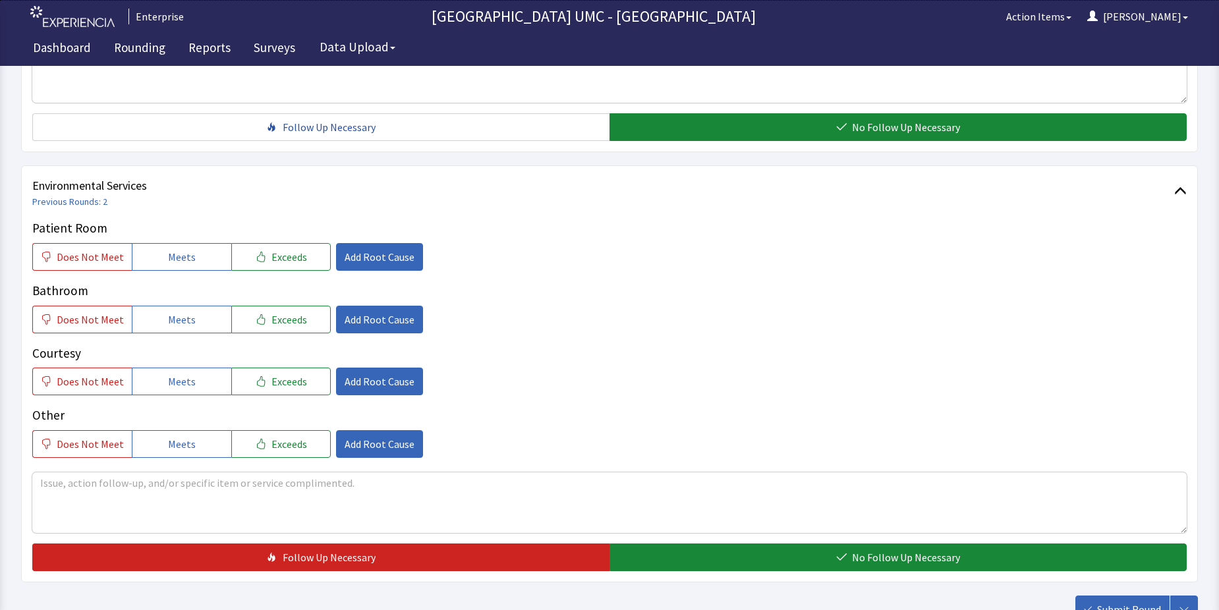
scroll to position [593, 0]
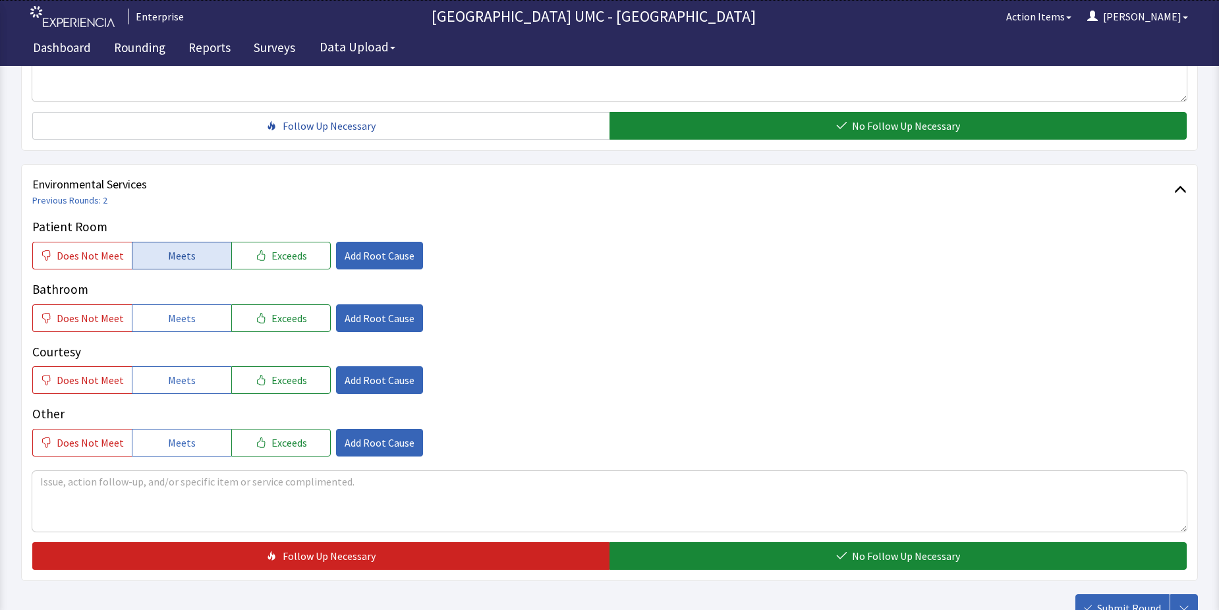
click at [200, 255] on button "Meets" at bounding box center [181, 256] width 99 height 28
click at [196, 318] on button "Meets" at bounding box center [181, 318] width 99 height 28
click at [202, 382] on button "Meets" at bounding box center [181, 380] width 99 height 28
drag, startPoint x: 197, startPoint y: 447, endPoint x: 527, endPoint y: 555, distance: 347.3
click at [197, 447] on button "Meets" at bounding box center [181, 443] width 99 height 28
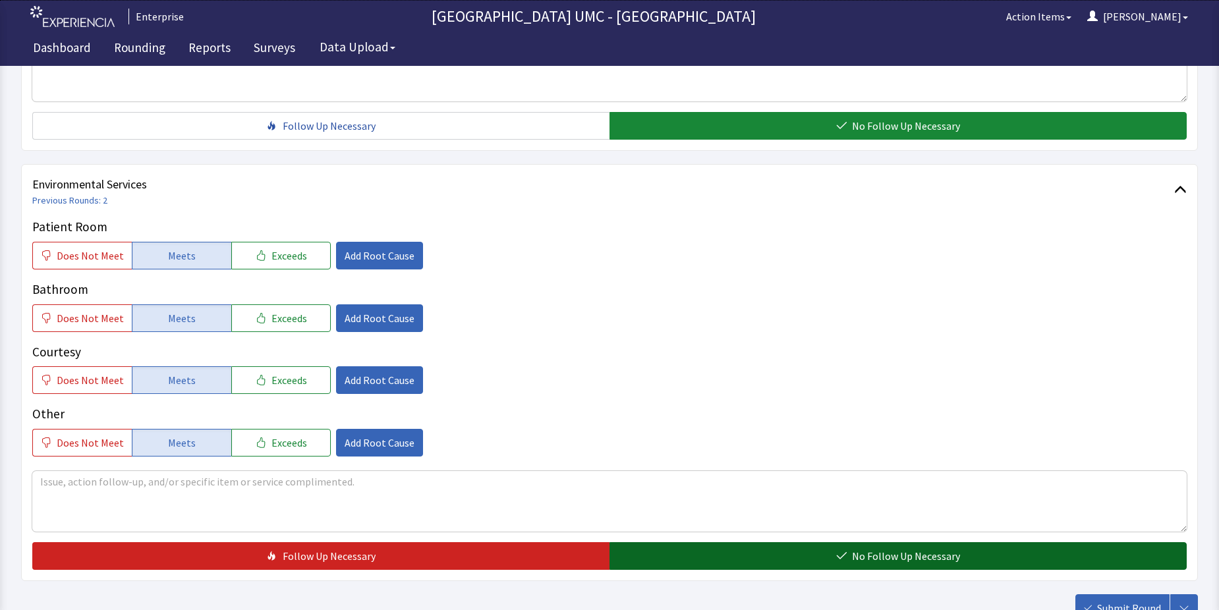
click at [752, 560] on button "No Follow Up Necessary" at bounding box center [897, 556] width 577 height 28
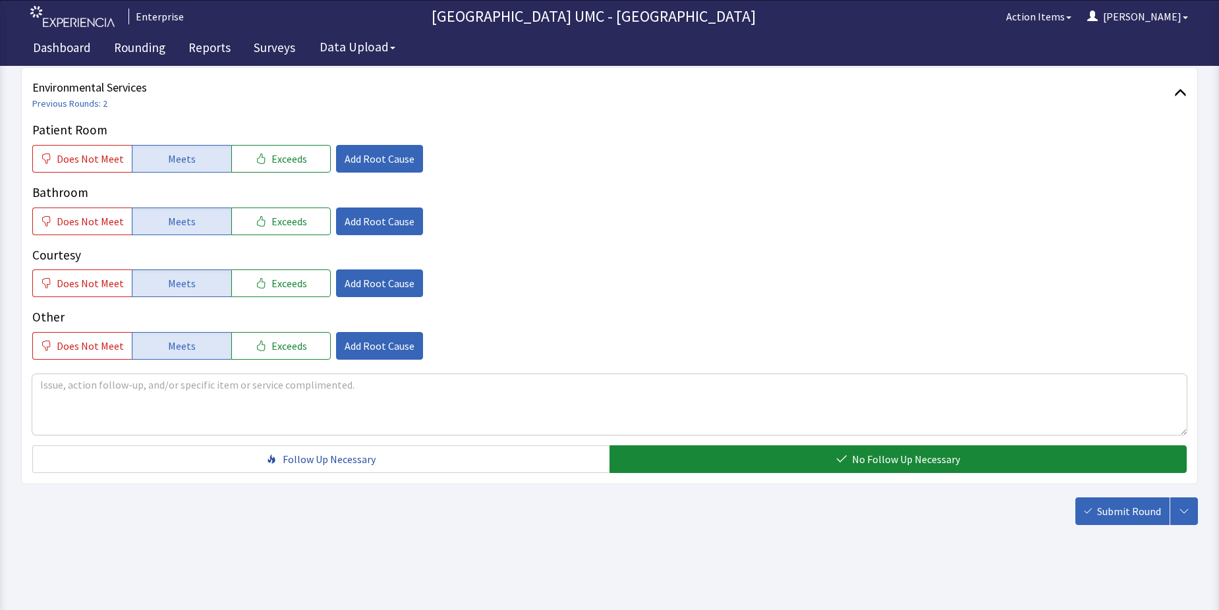
scroll to position [692, 0]
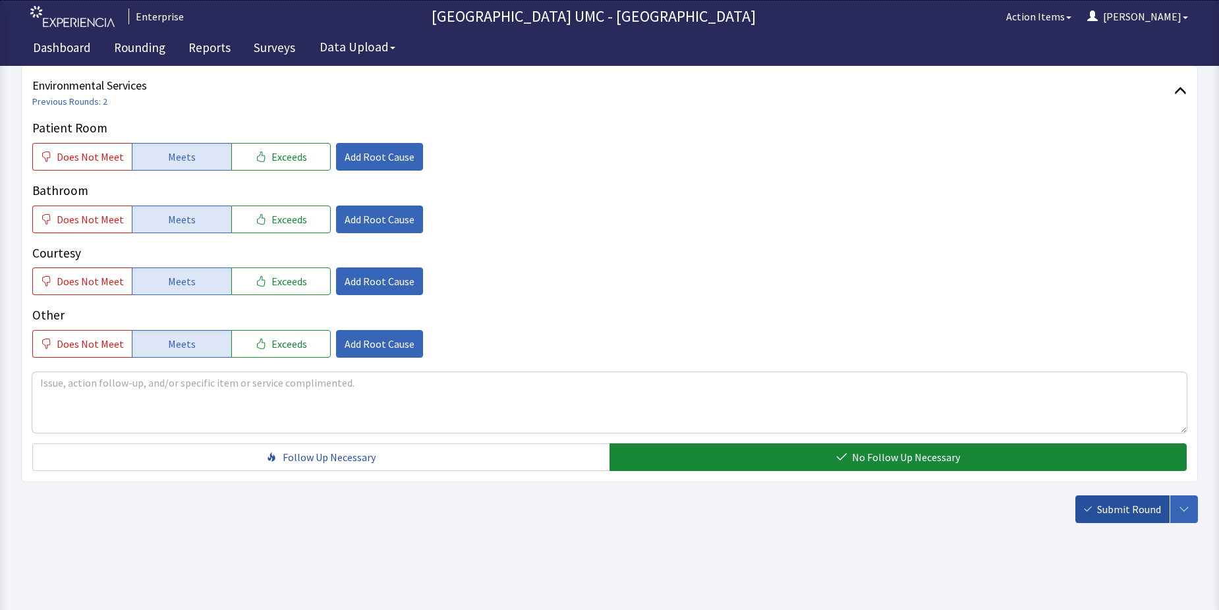
click at [1128, 514] on span "Submit Round" at bounding box center [1129, 509] width 64 height 16
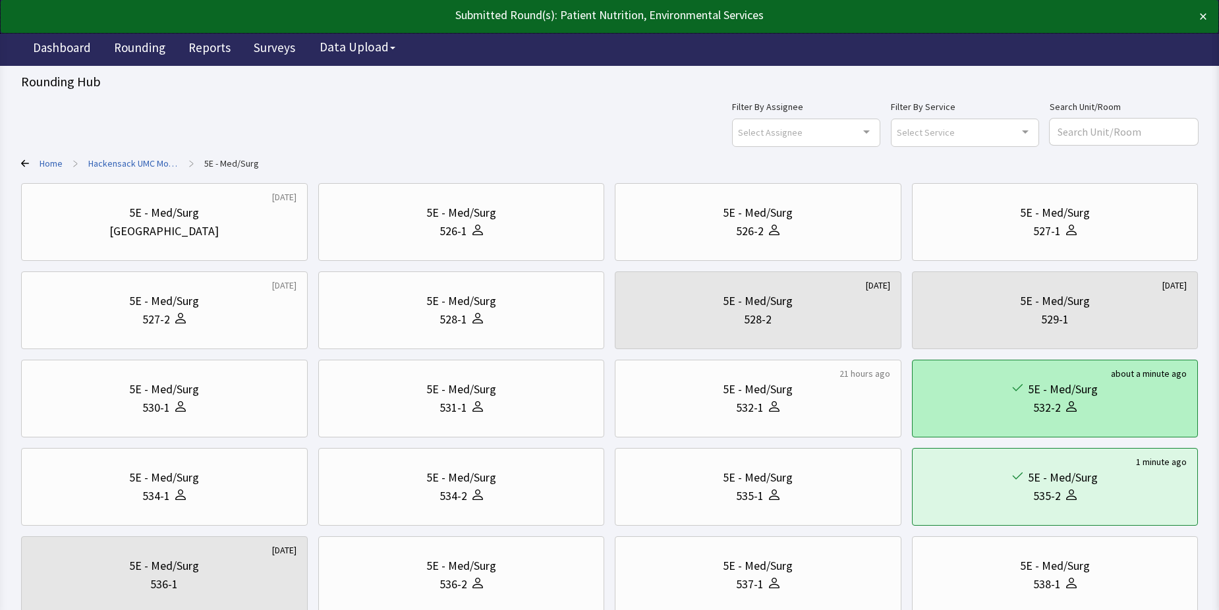
scroll to position [66, 0]
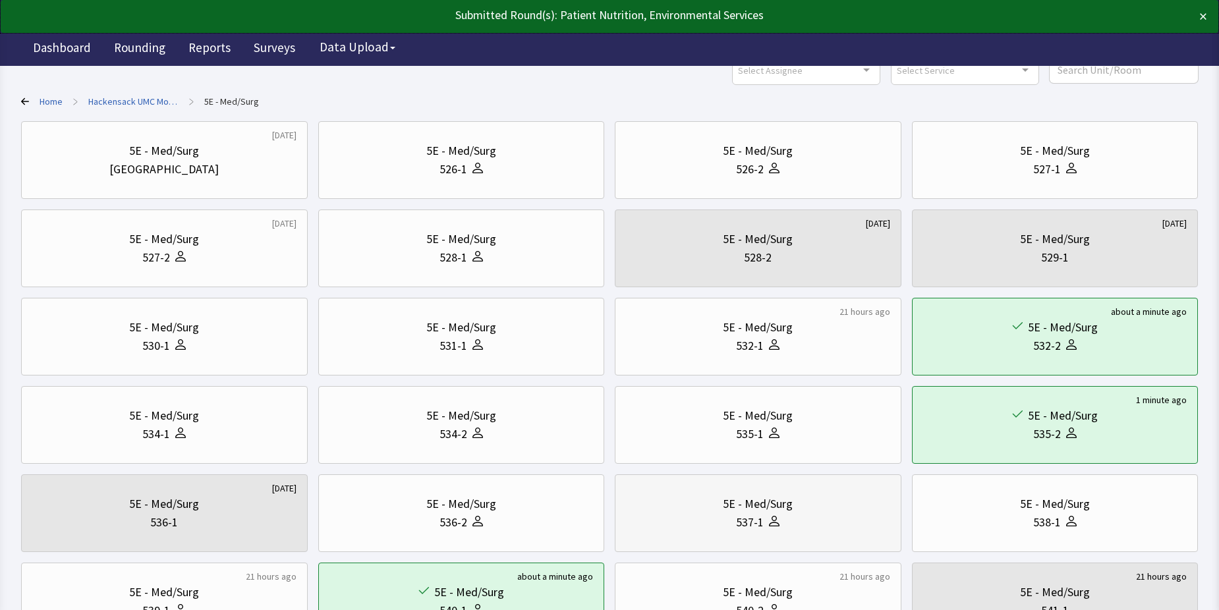
click at [786, 513] on div "537-1" at bounding box center [758, 522] width 264 height 18
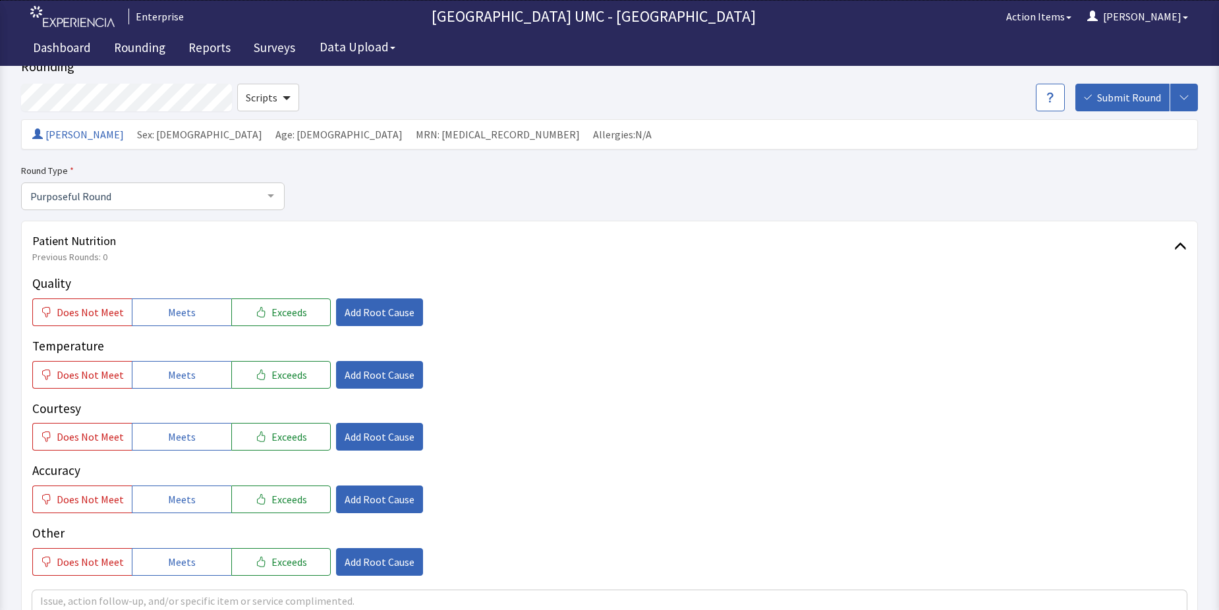
scroll to position [132, 0]
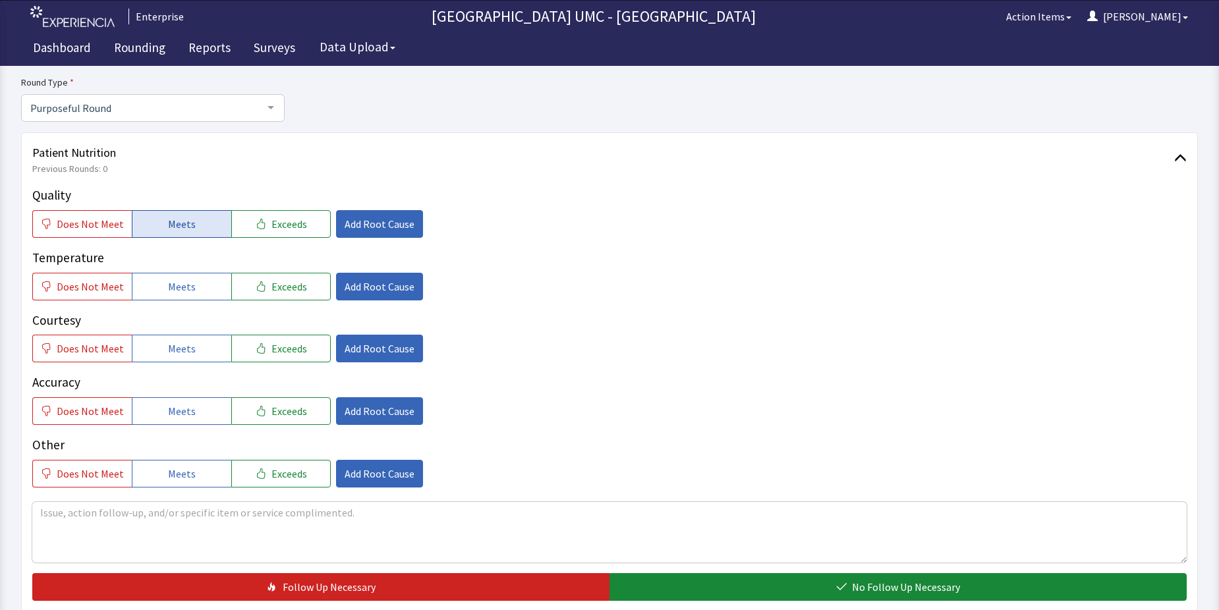
click at [159, 226] on button "Meets" at bounding box center [181, 224] width 99 height 28
click at [155, 282] on button "Meets" at bounding box center [181, 287] width 99 height 28
drag, startPoint x: 162, startPoint y: 352, endPoint x: 198, endPoint y: 431, distance: 87.6
click at [162, 351] on button "Meets" at bounding box center [181, 349] width 99 height 28
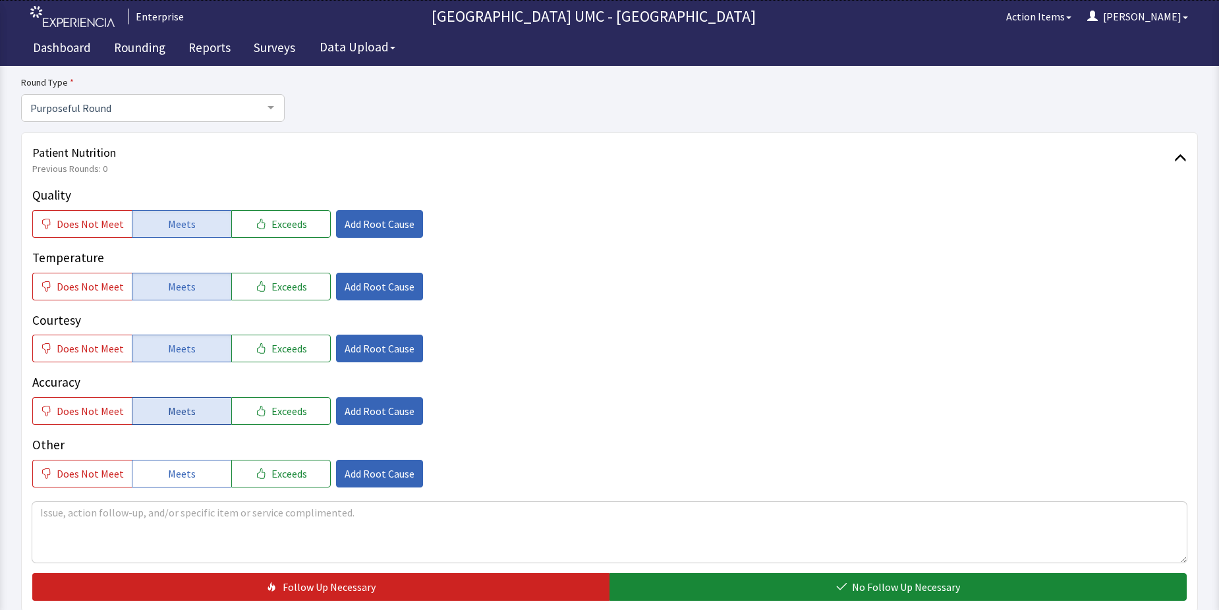
click at [193, 420] on button "Meets" at bounding box center [181, 411] width 99 height 28
click at [190, 466] on button "Meets" at bounding box center [181, 474] width 99 height 28
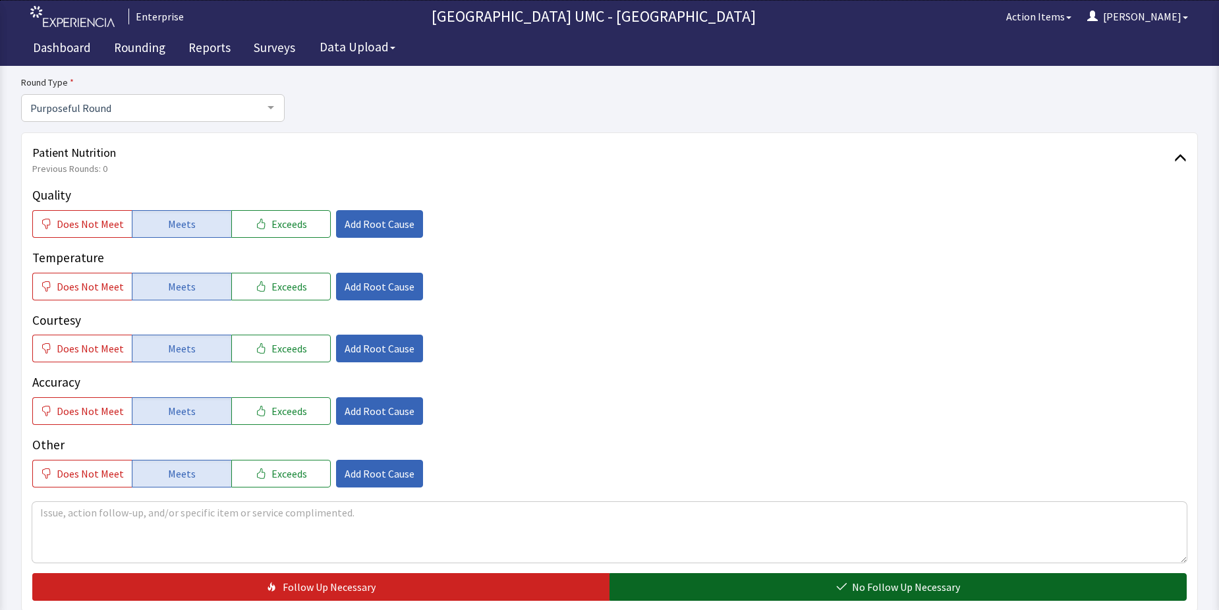
click at [727, 588] on button "No Follow Up Necessary" at bounding box center [897, 587] width 577 height 28
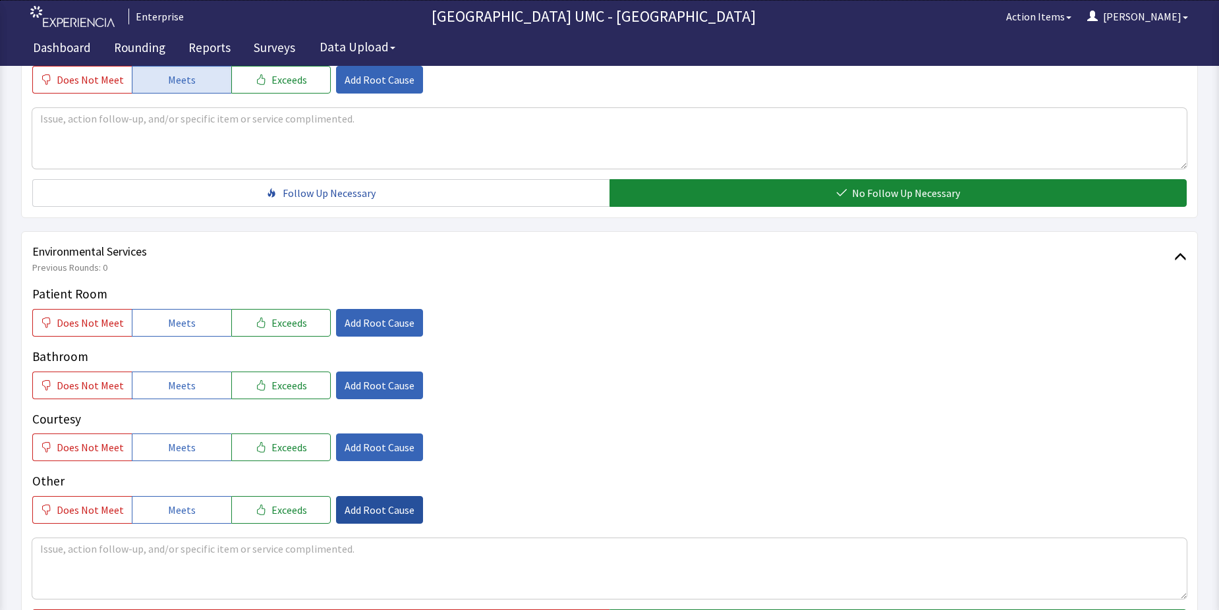
scroll to position [527, 0]
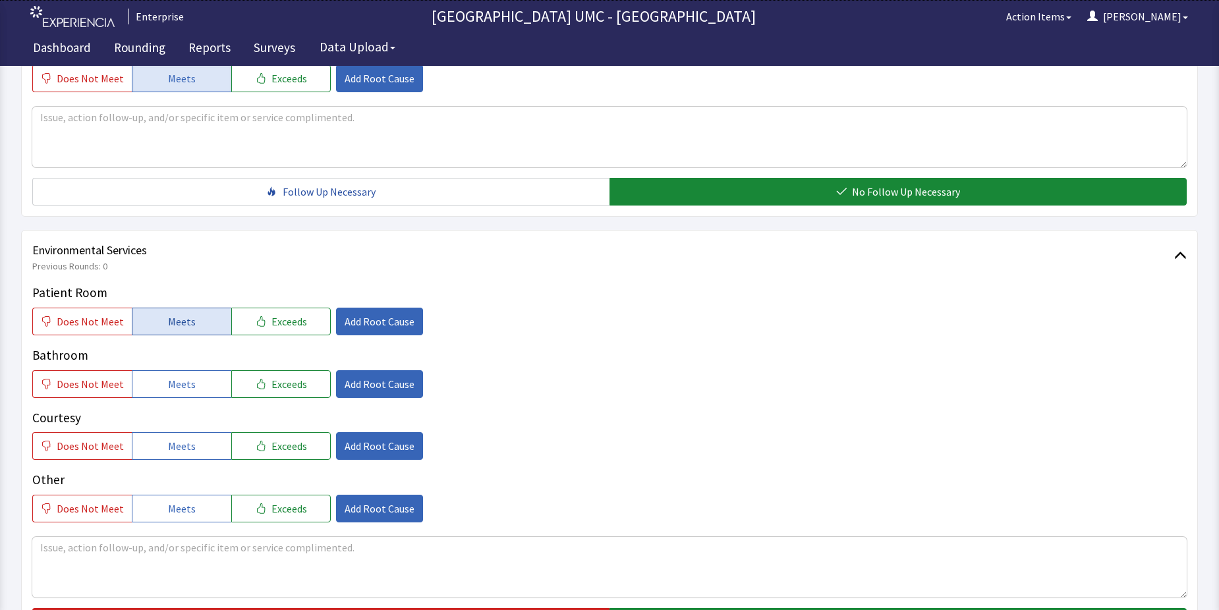
click at [190, 321] on button "Meets" at bounding box center [181, 322] width 99 height 28
drag, startPoint x: 188, startPoint y: 381, endPoint x: 187, endPoint y: 392, distance: 11.3
click at [188, 381] on span "Meets" at bounding box center [182, 384] width 28 height 16
click at [193, 447] on button "Meets" at bounding box center [181, 446] width 99 height 28
click at [173, 513] on span "Meets" at bounding box center [182, 509] width 28 height 16
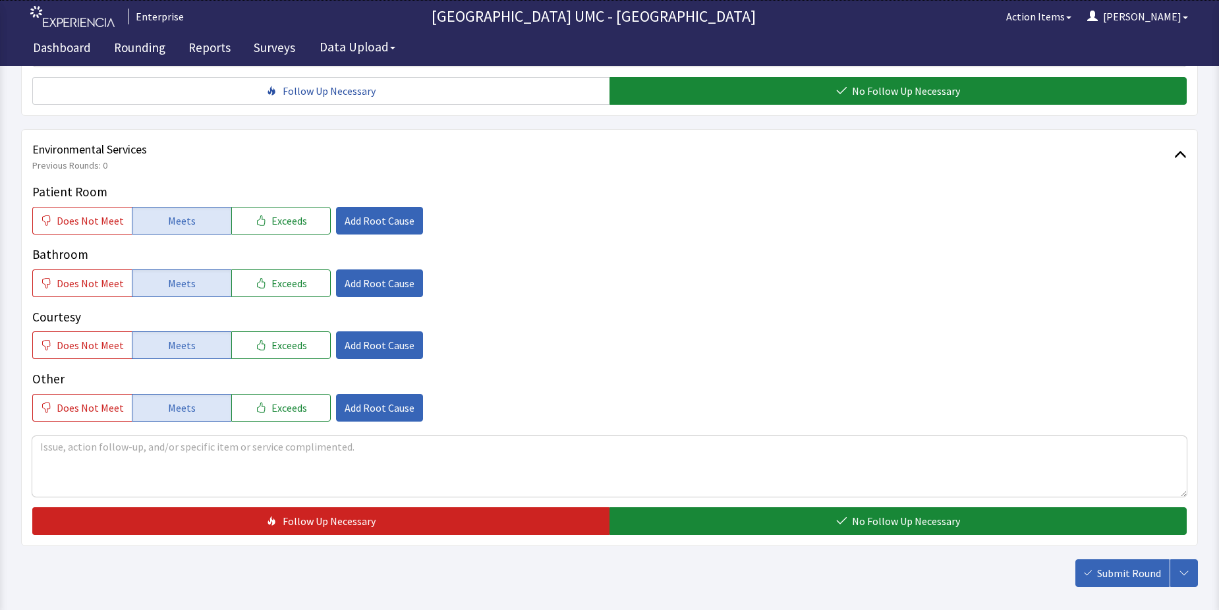
scroll to position [659, 0]
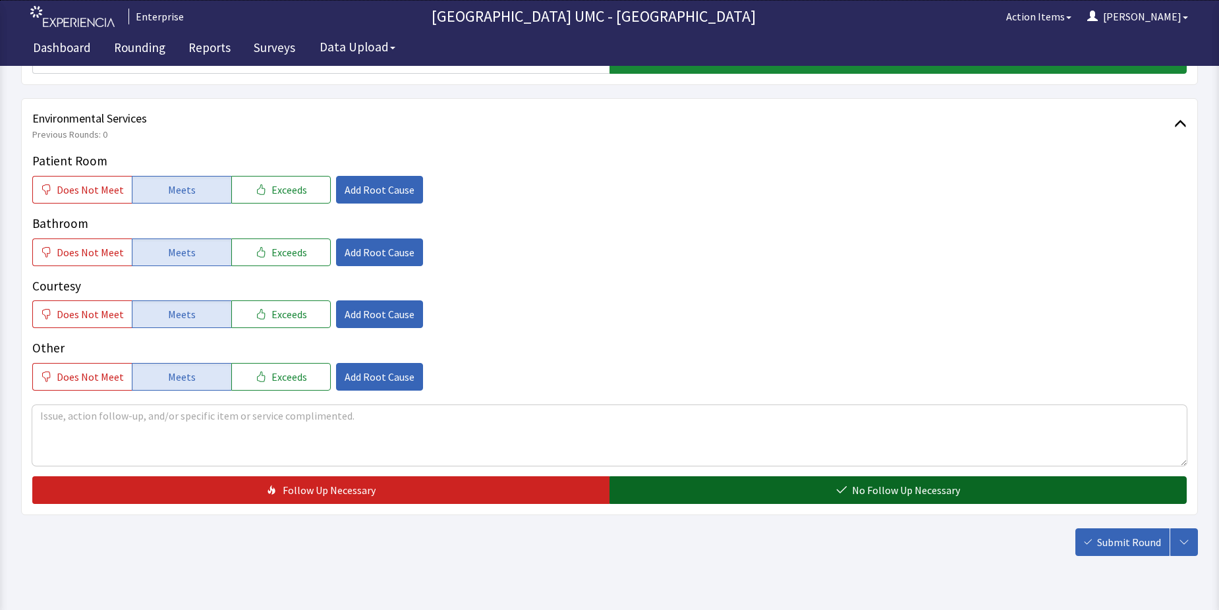
click at [775, 483] on button "No Follow Up Necessary" at bounding box center [897, 490] width 577 height 28
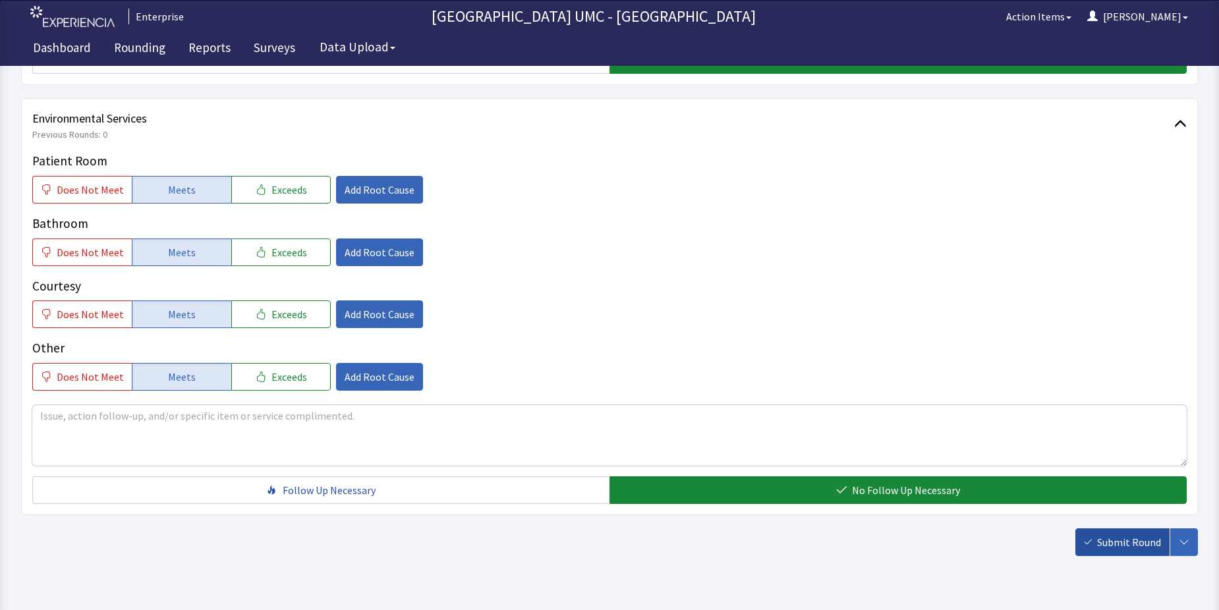
click at [1107, 548] on span "Submit Round" at bounding box center [1129, 542] width 64 height 16
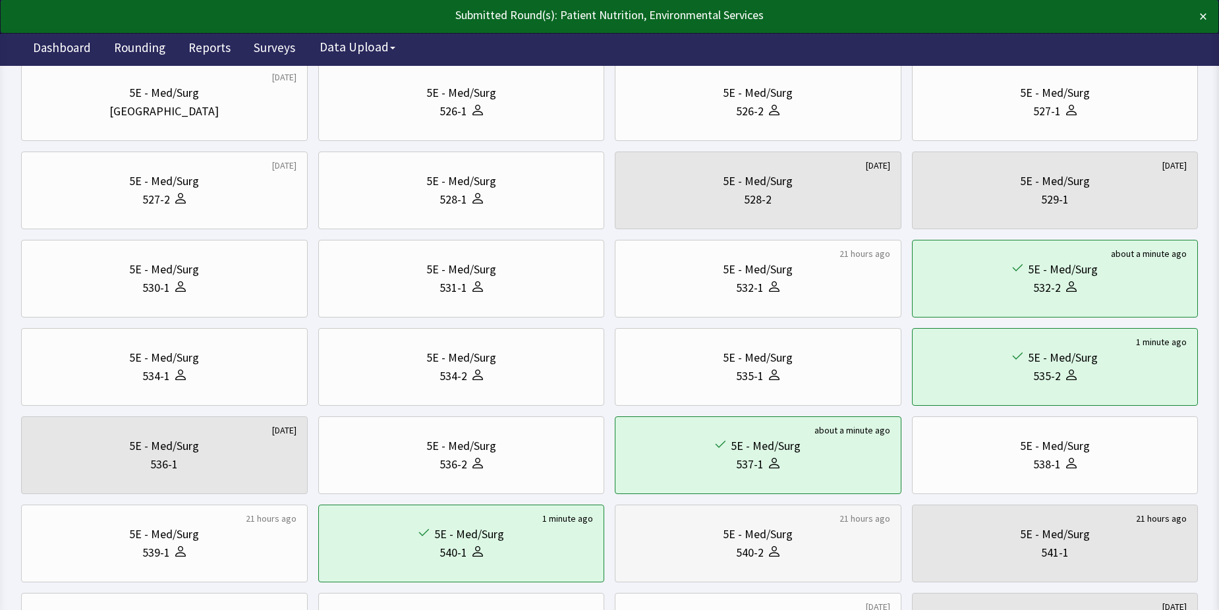
scroll to position [132, 0]
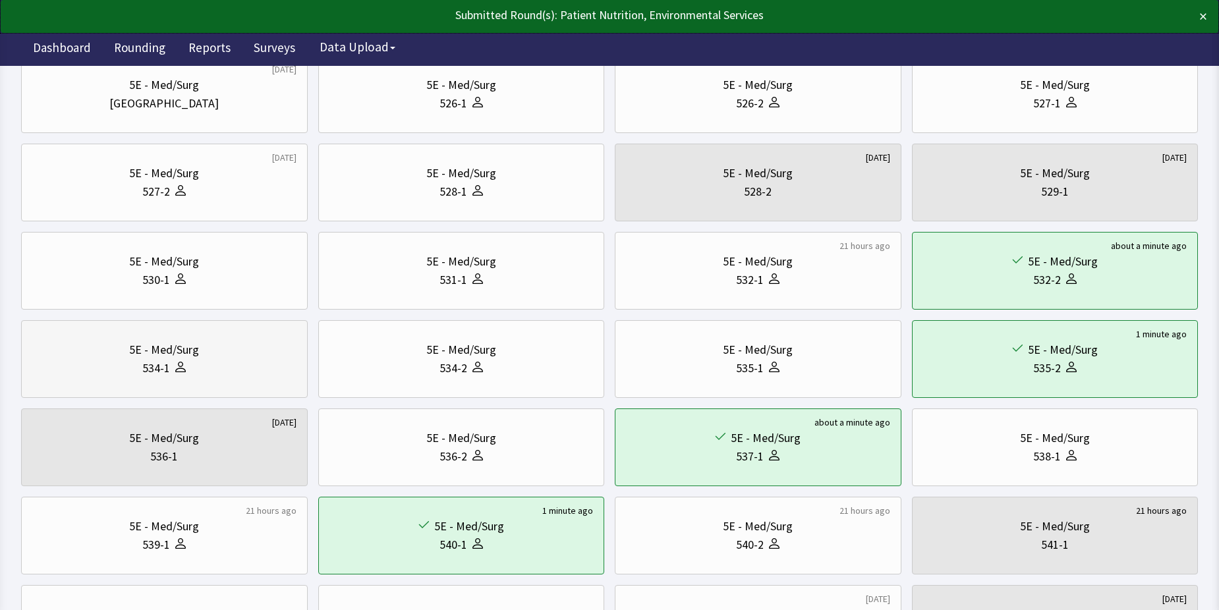
click at [208, 370] on div "534-1" at bounding box center [164, 368] width 264 height 18
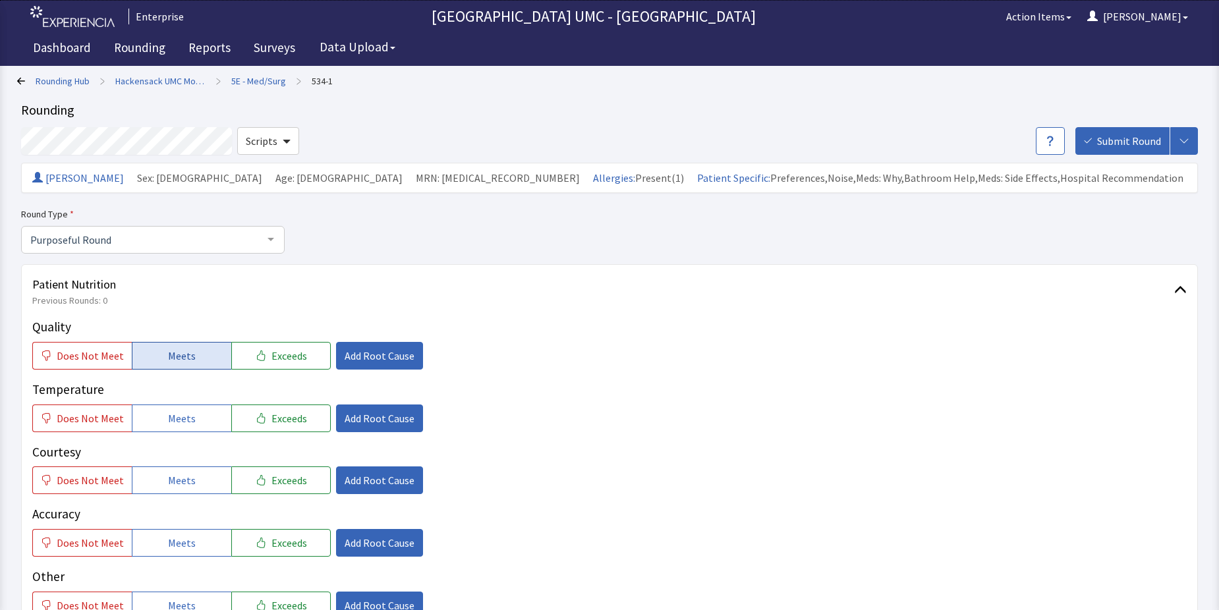
click at [168, 358] on span "Meets" at bounding box center [182, 356] width 28 height 16
click at [181, 423] on span "Meets" at bounding box center [182, 418] width 28 height 16
click at [183, 478] on span "Meets" at bounding box center [182, 480] width 28 height 16
click at [188, 536] on span "Meets" at bounding box center [182, 543] width 28 height 16
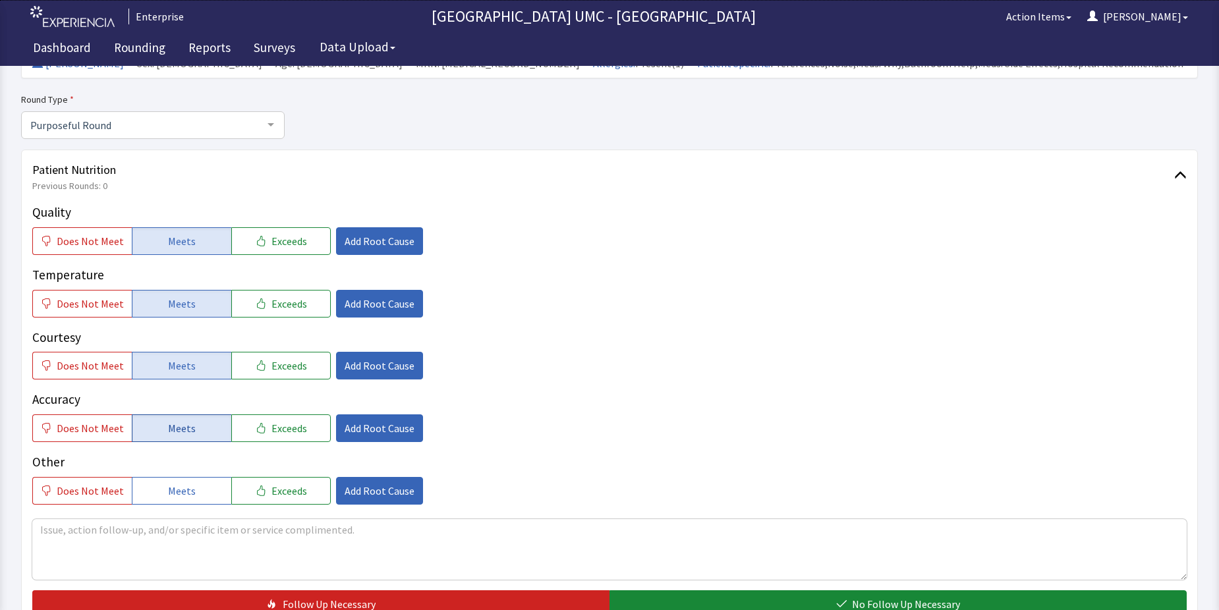
scroll to position [132, 0]
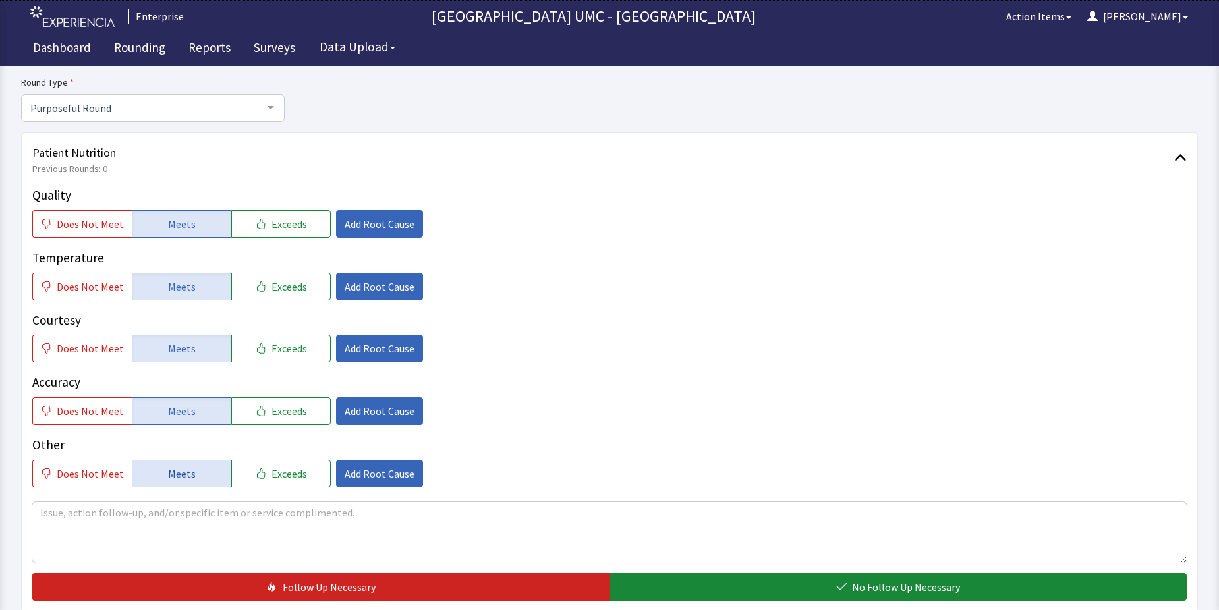
click at [181, 478] on span "Meets" at bounding box center [182, 474] width 28 height 16
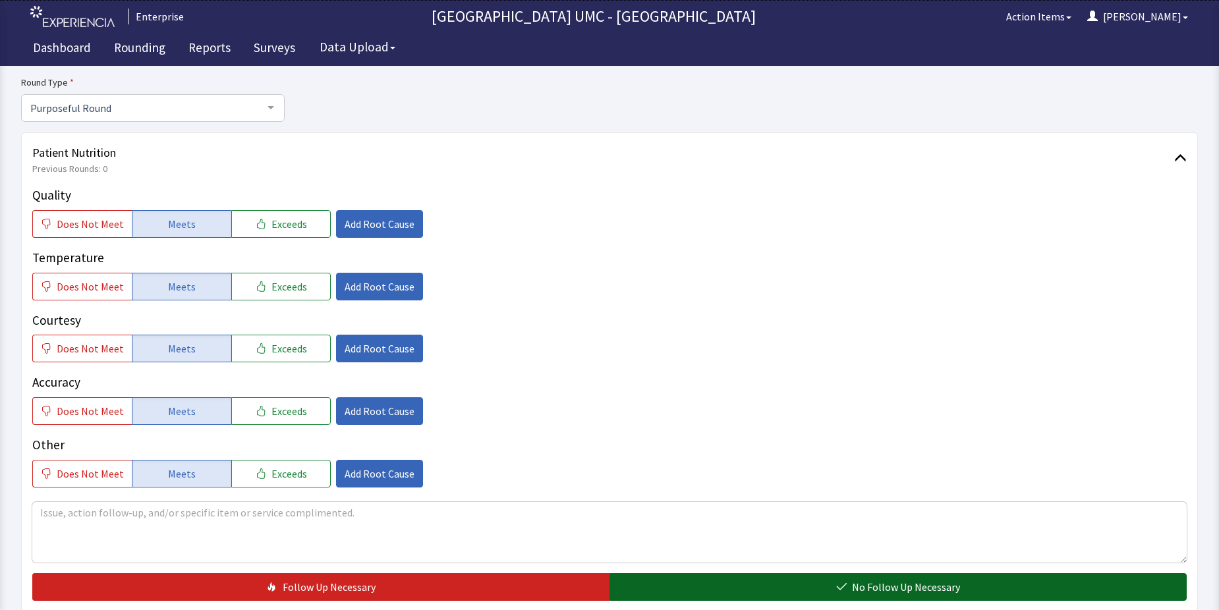
click at [716, 590] on button "No Follow Up Necessary" at bounding box center [897, 587] width 577 height 28
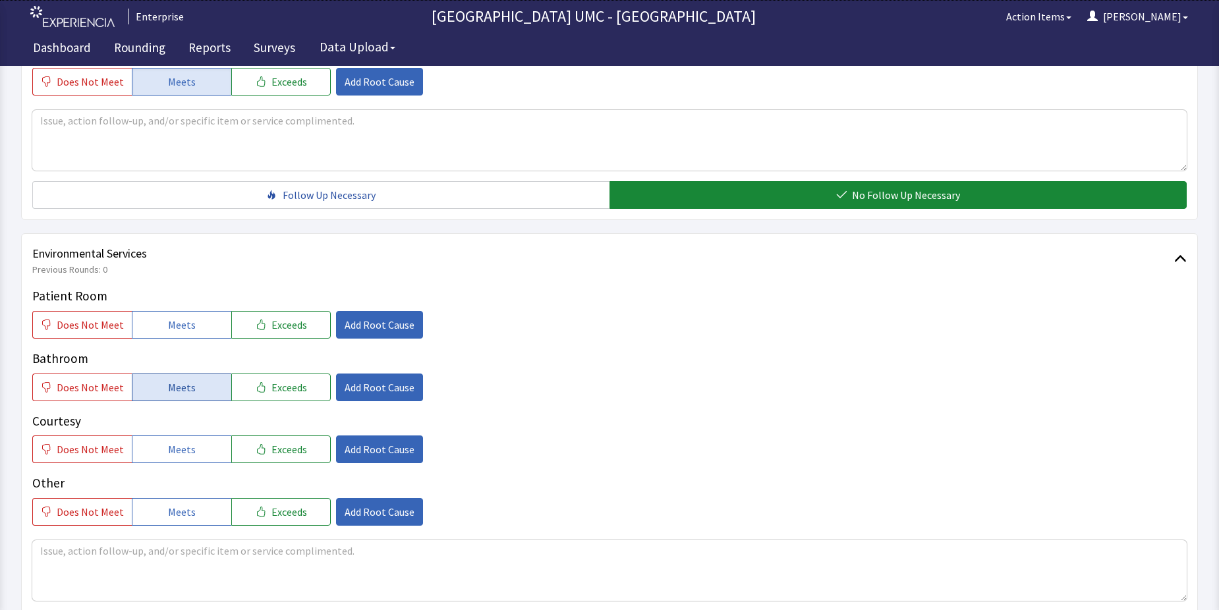
scroll to position [527, 0]
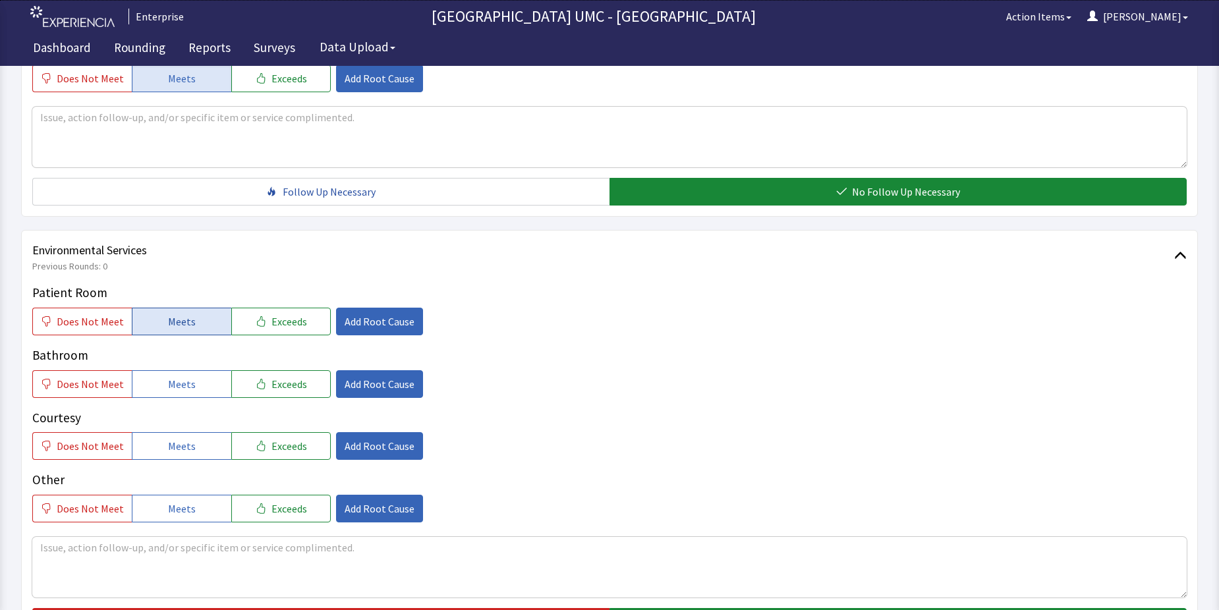
click at [186, 324] on span "Meets" at bounding box center [182, 322] width 28 height 16
click at [175, 389] on span "Meets" at bounding box center [182, 384] width 28 height 16
click at [177, 451] on span "Meets" at bounding box center [182, 446] width 28 height 16
click at [196, 508] on button "Meets" at bounding box center [181, 509] width 99 height 28
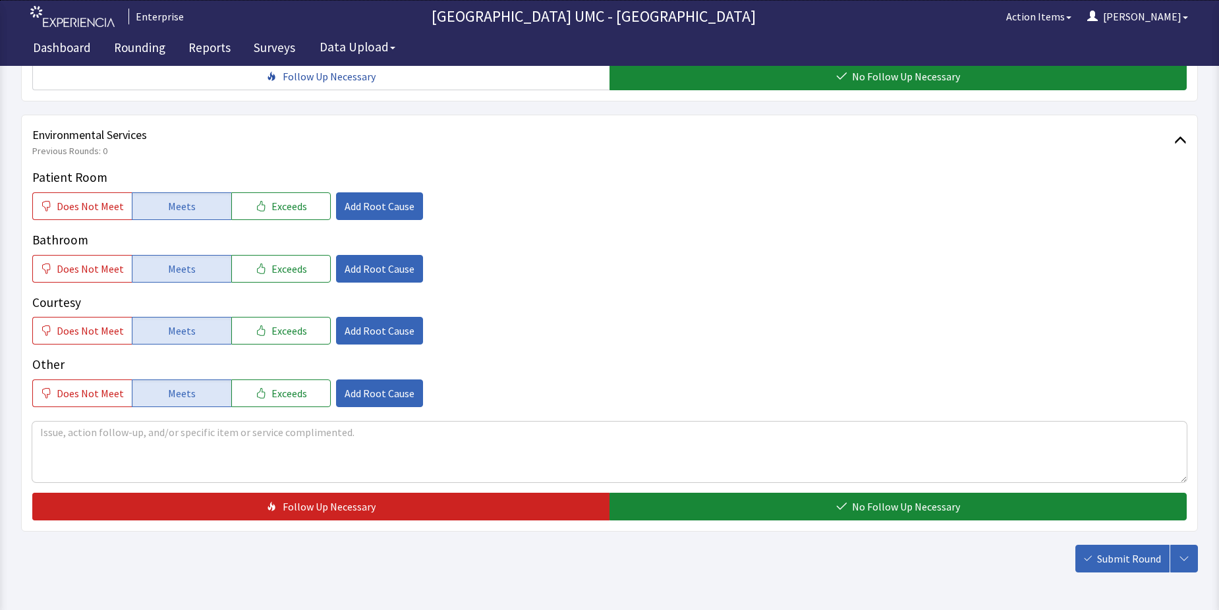
scroll to position [659, 0]
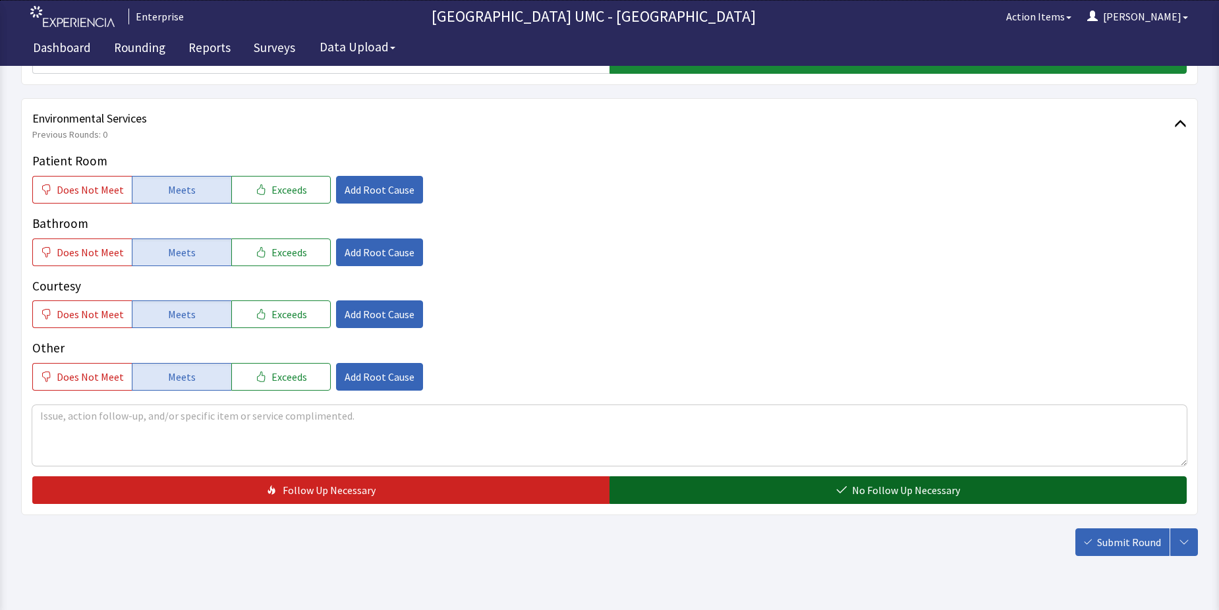
click at [775, 484] on button "No Follow Up Necessary" at bounding box center [897, 490] width 577 height 28
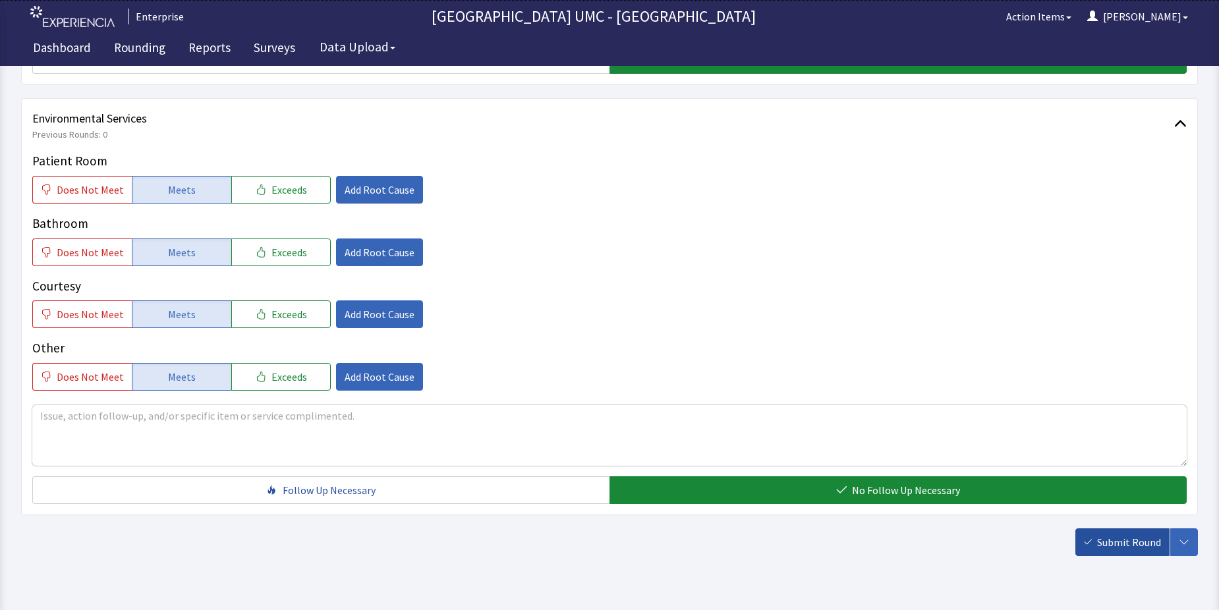
click at [1095, 545] on button "Submit Round" at bounding box center [1122, 542] width 94 height 28
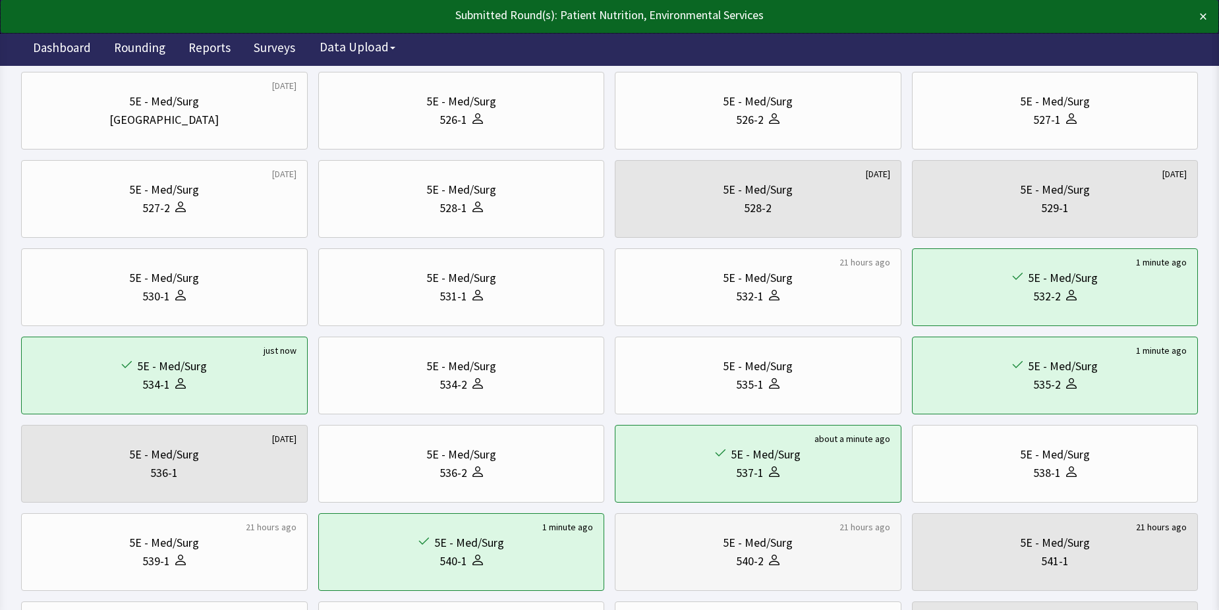
scroll to position [132, 0]
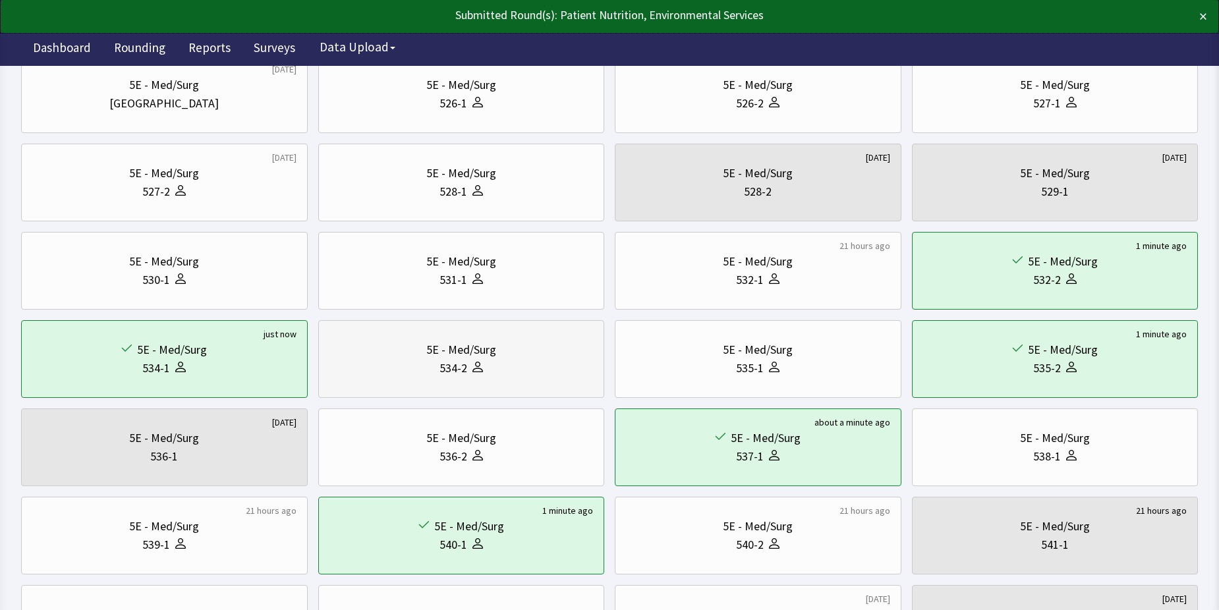
click at [464, 368] on div "534-2" at bounding box center [453, 368] width 28 height 18
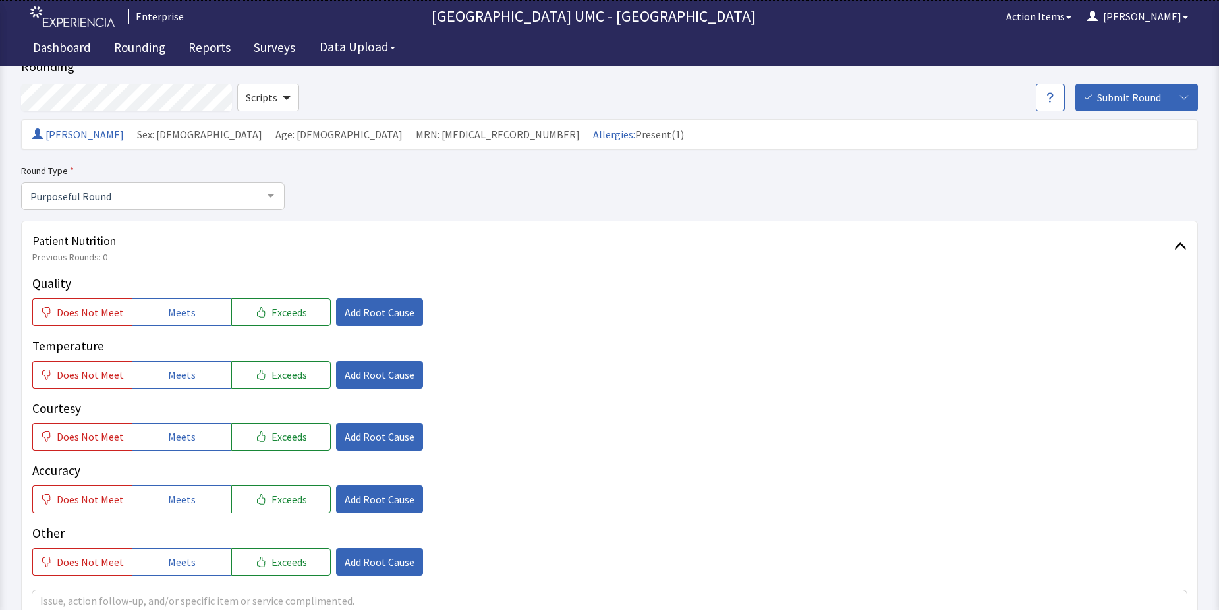
scroll to position [66, 0]
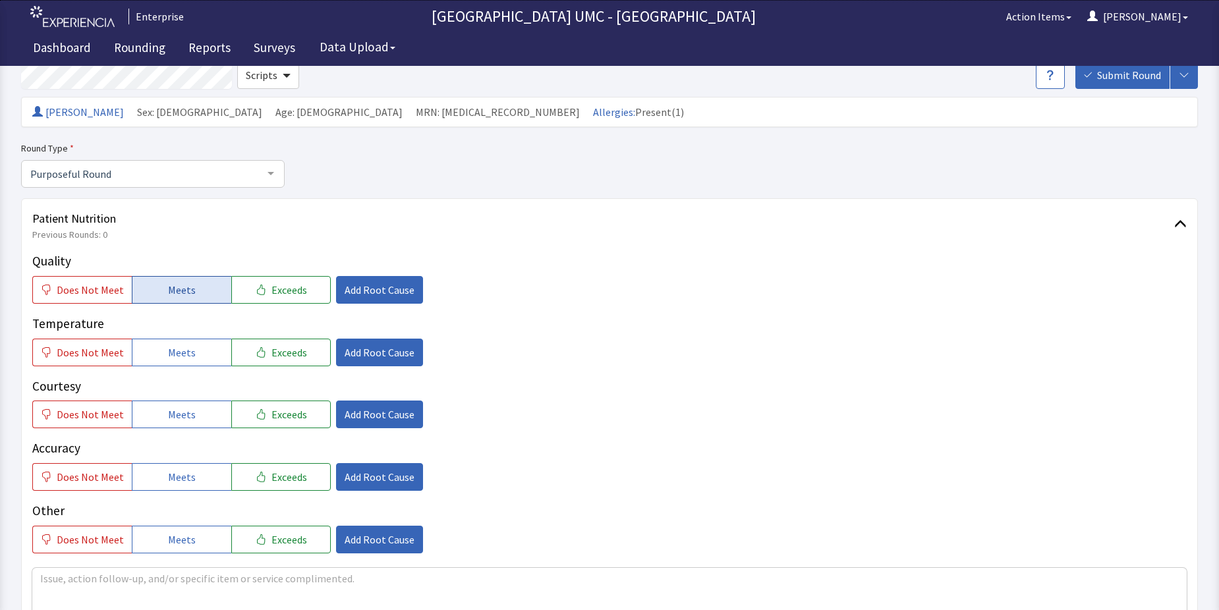
click at [186, 289] on span "Meets" at bounding box center [182, 290] width 28 height 16
click at [180, 348] on span "Meets" at bounding box center [182, 353] width 28 height 16
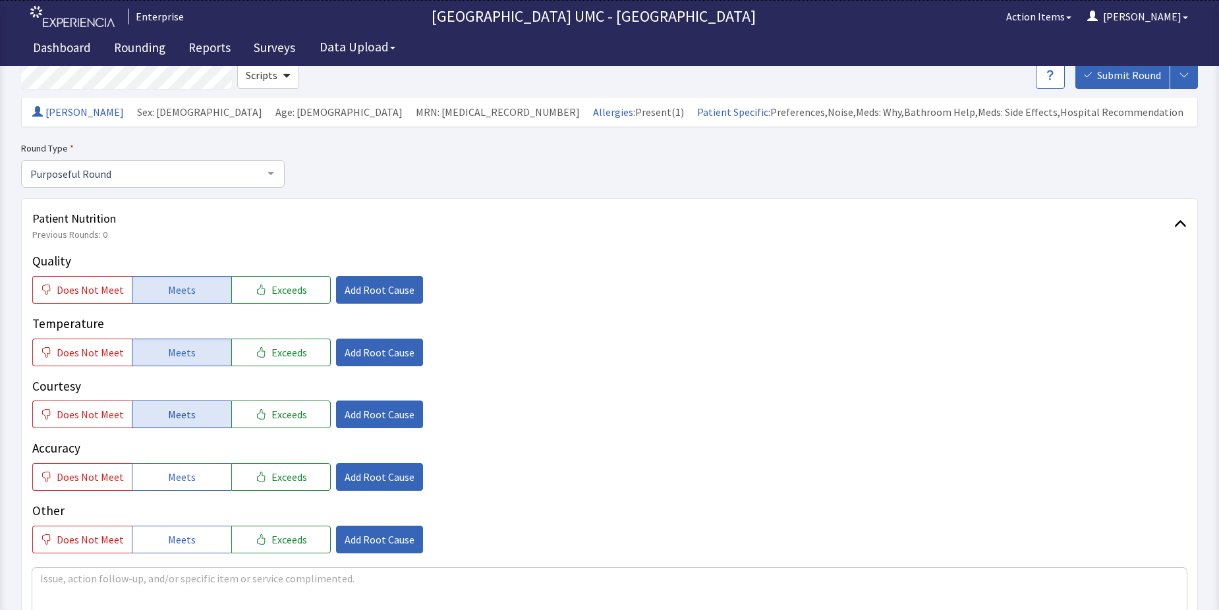
click at [173, 424] on button "Meets" at bounding box center [181, 415] width 99 height 28
click at [170, 488] on button "Meets" at bounding box center [181, 477] width 99 height 28
click at [191, 540] on button "Meets" at bounding box center [181, 540] width 99 height 28
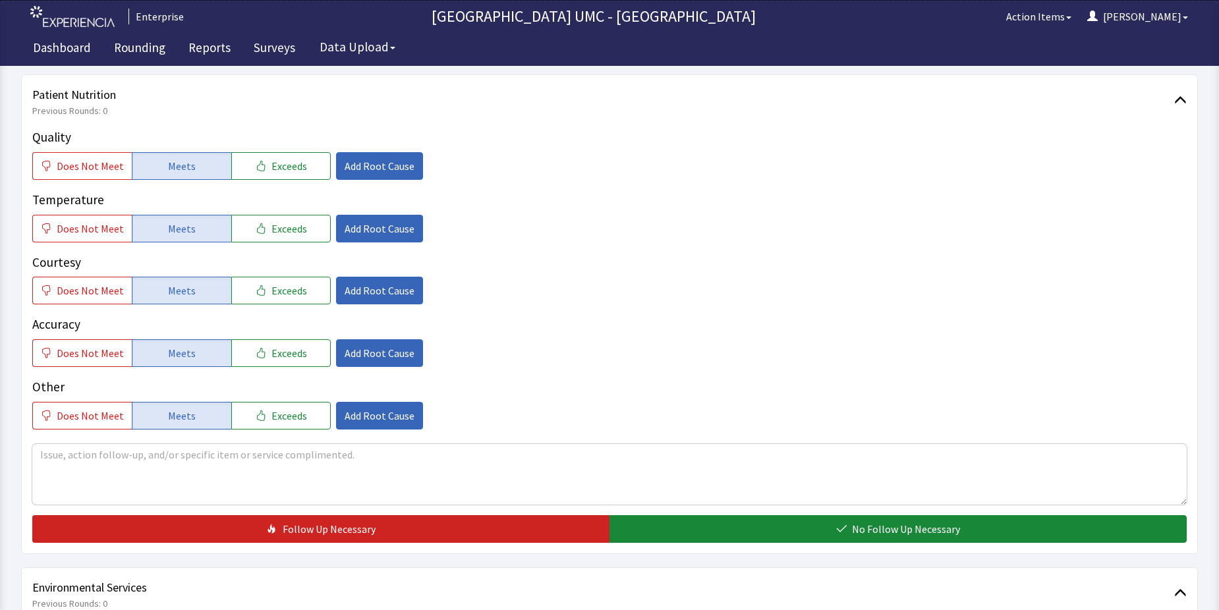
scroll to position [198, 0]
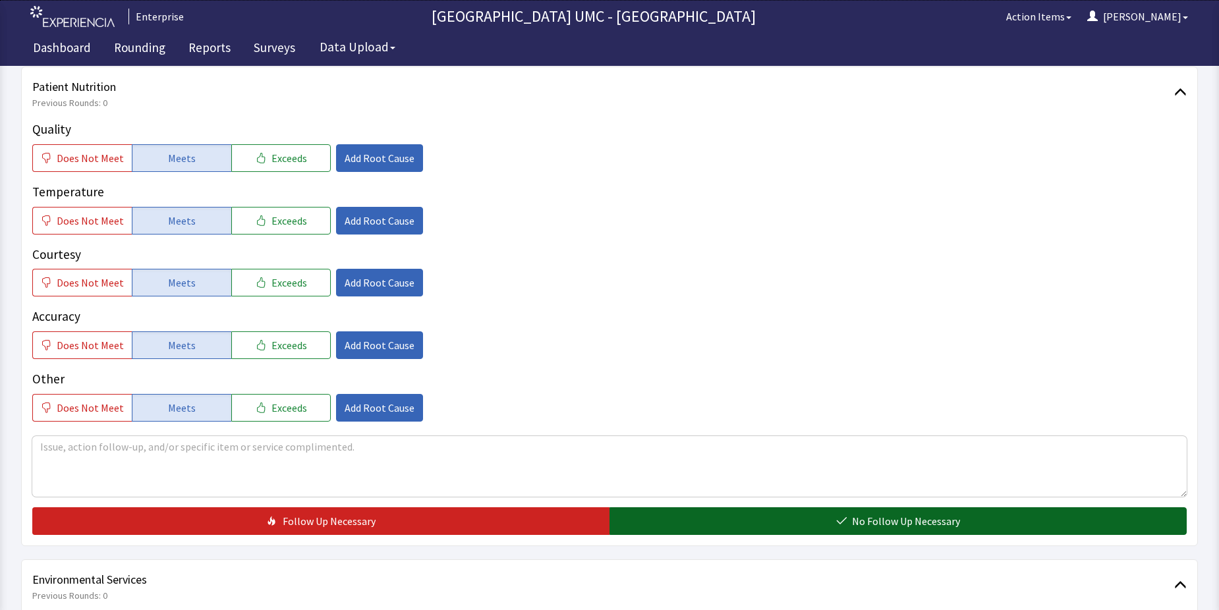
click at [909, 530] on button "No Follow Up Necessary" at bounding box center [897, 521] width 577 height 28
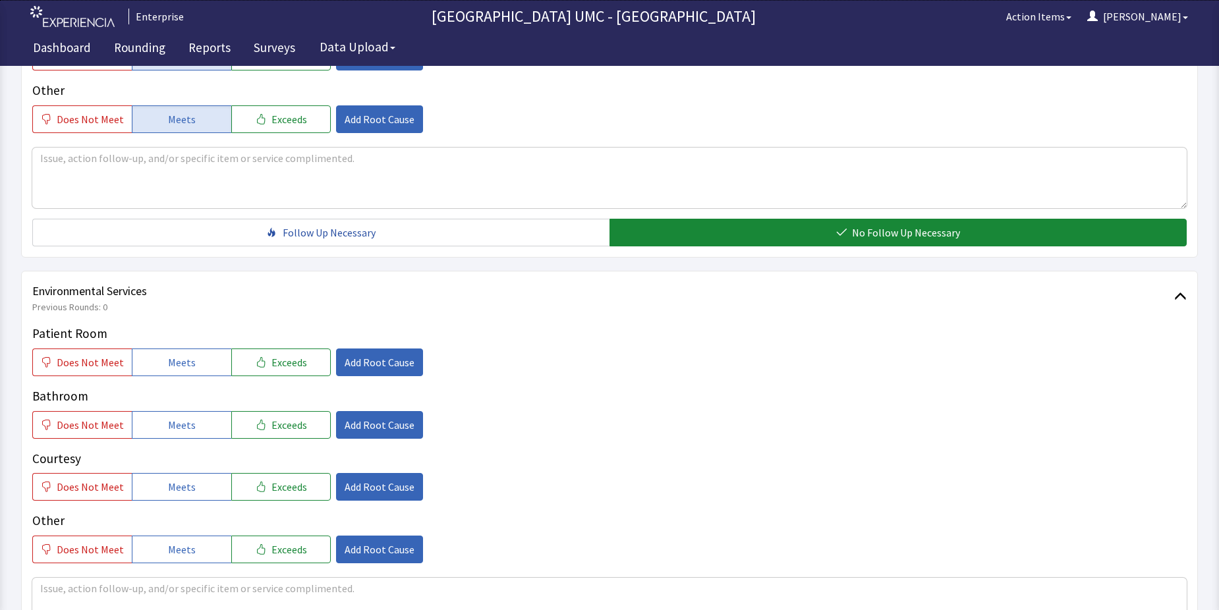
scroll to position [527, 0]
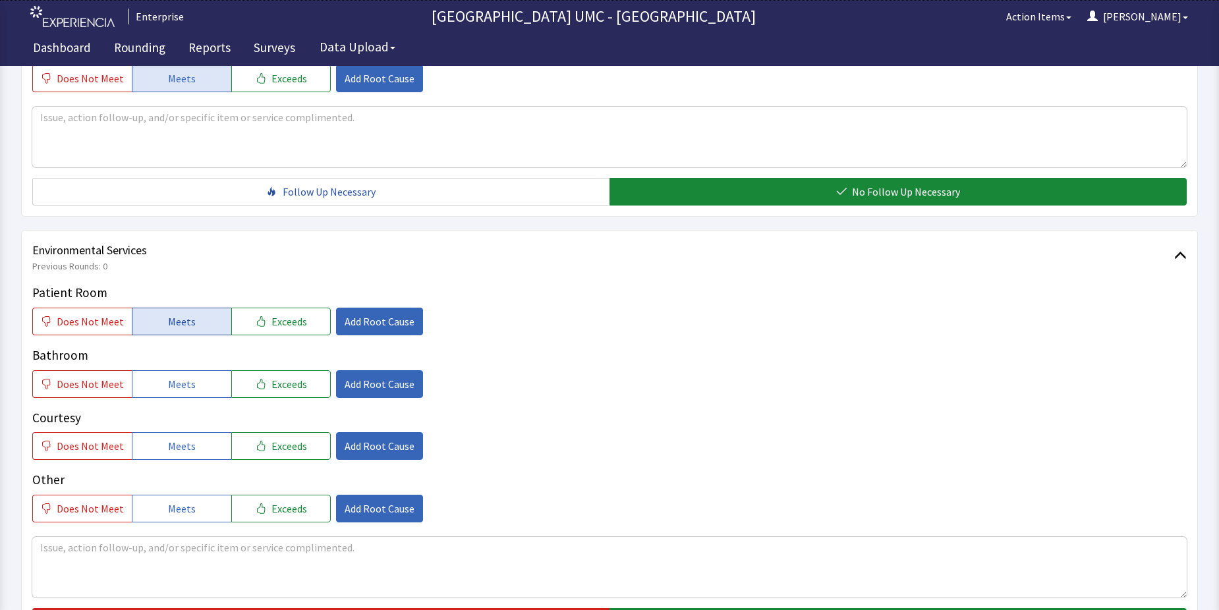
click at [169, 331] on button "Meets" at bounding box center [181, 322] width 99 height 28
click at [173, 377] on span "Meets" at bounding box center [182, 384] width 28 height 16
click at [187, 449] on span "Meets" at bounding box center [182, 446] width 28 height 16
click at [190, 503] on button "Meets" at bounding box center [181, 509] width 99 height 28
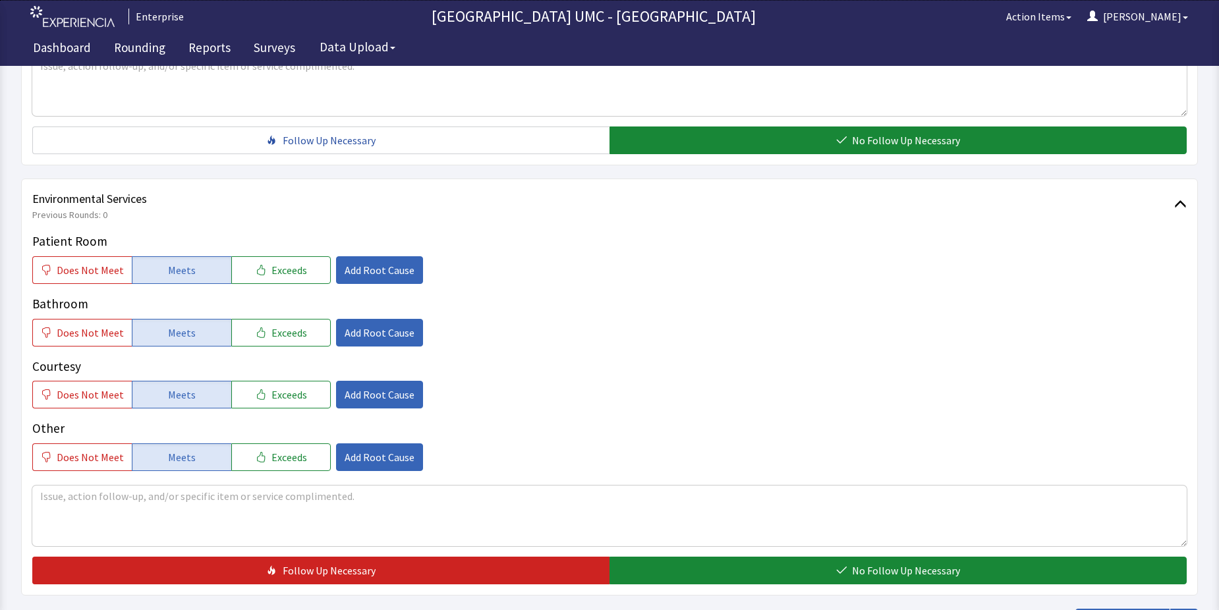
scroll to position [692, 0]
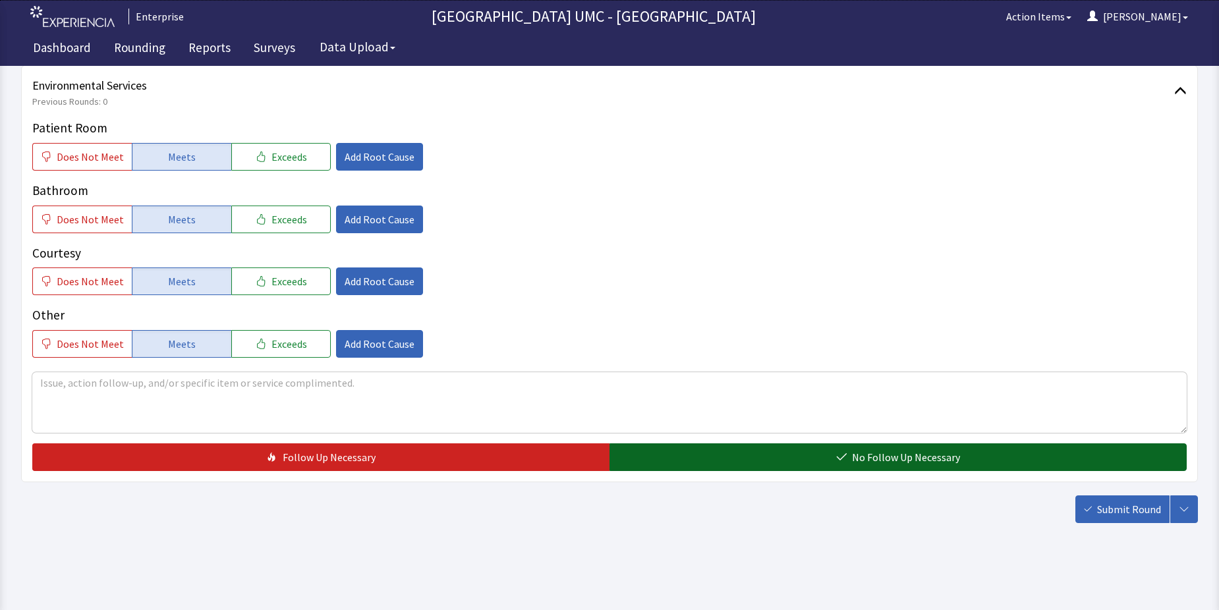
click at [932, 461] on span "No Follow Up Necessary" at bounding box center [906, 457] width 108 height 16
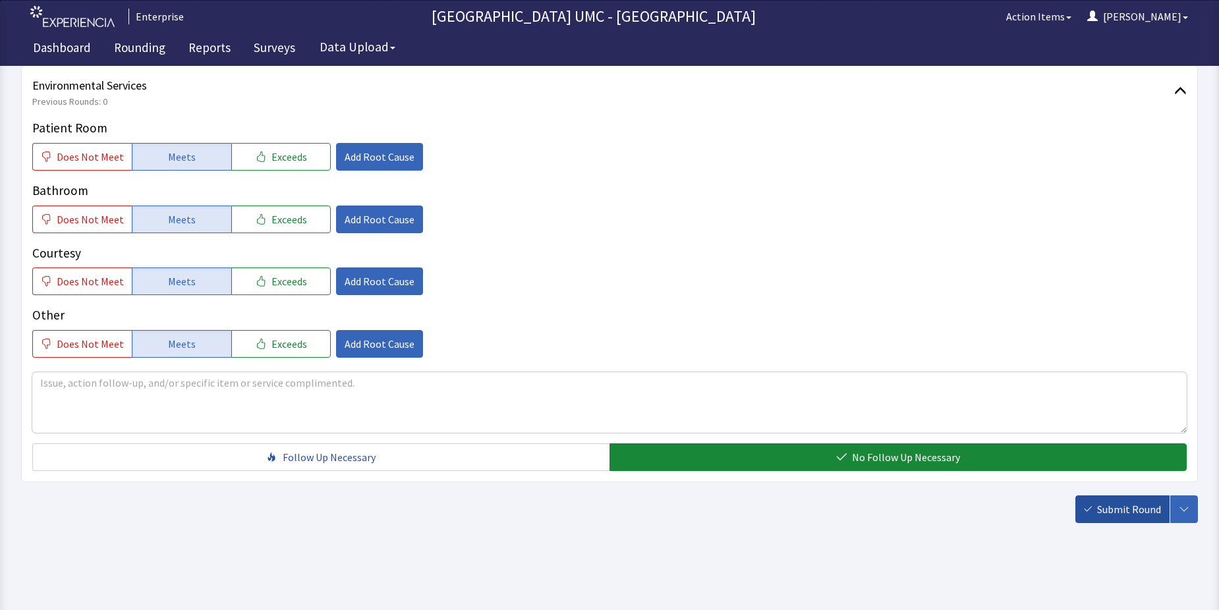
click at [1121, 499] on button "Submit Round" at bounding box center [1122, 509] width 94 height 28
